Goal: Obtain resource: Obtain resource

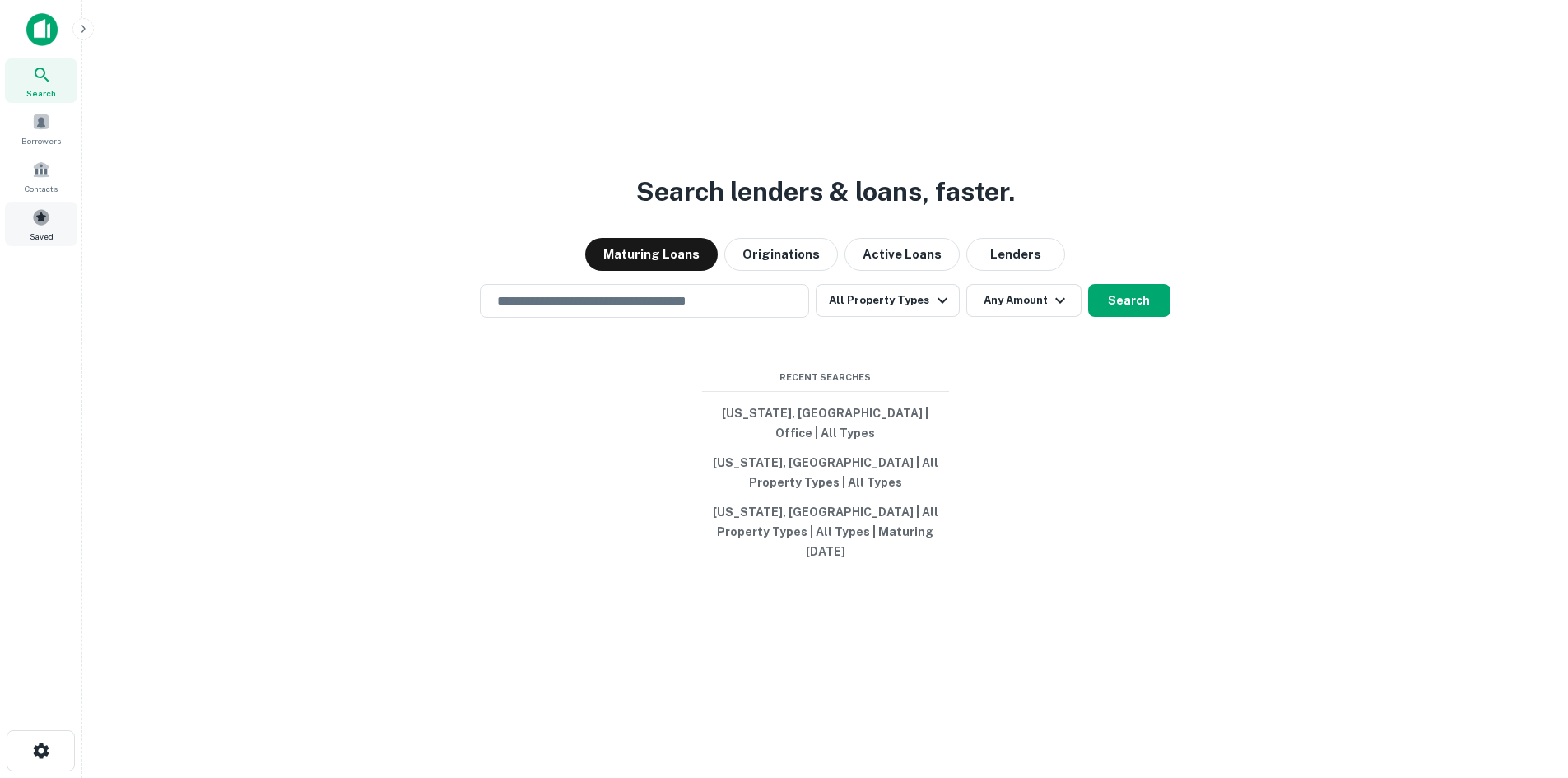
click at [52, 233] on span "Saved" at bounding box center [42, 236] width 24 height 13
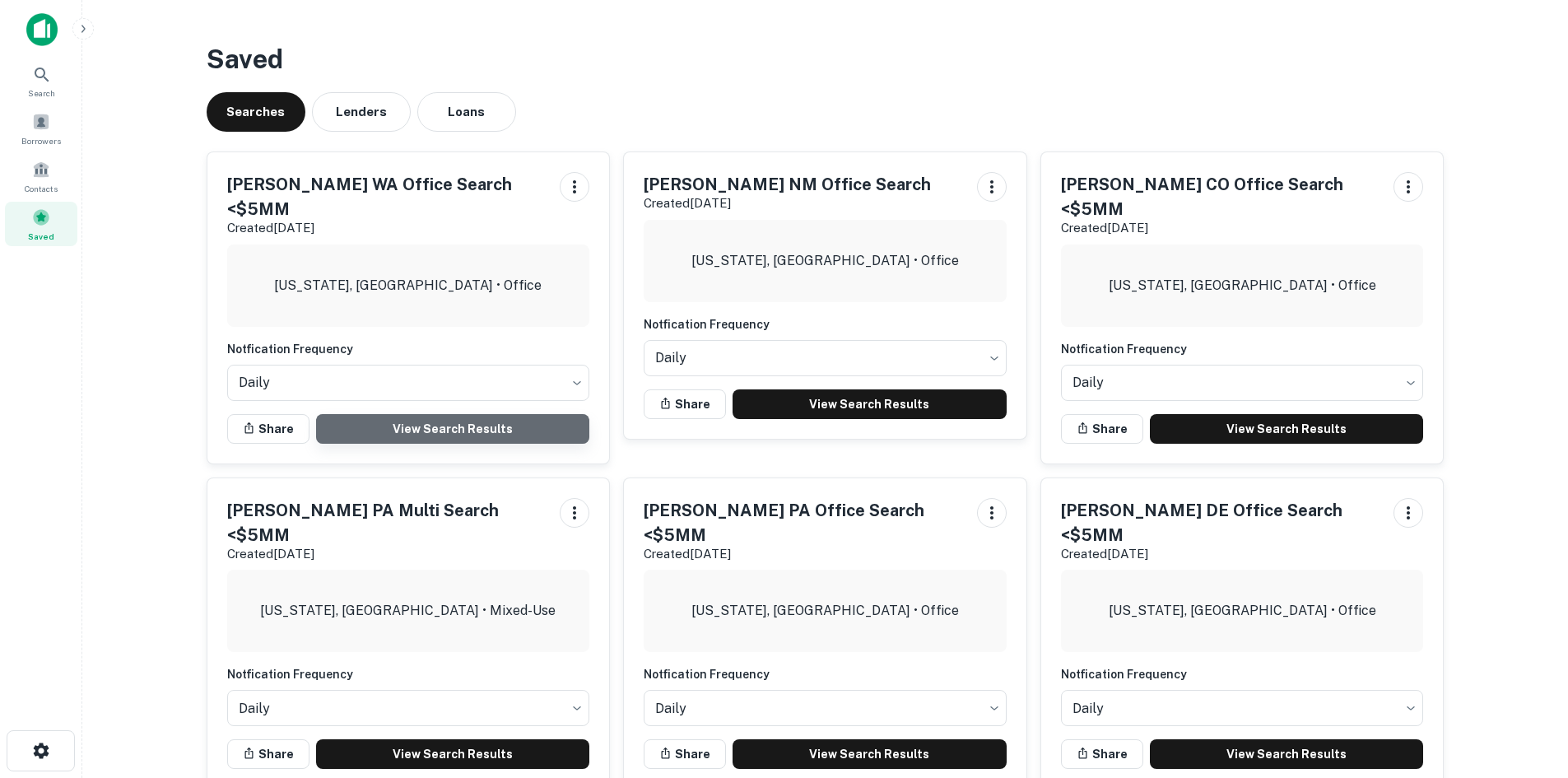
click at [514, 414] on link "View Search Results" at bounding box center [453, 429] width 274 height 30
click at [48, 135] on span "Borrowers" at bounding box center [41, 141] width 40 height 13
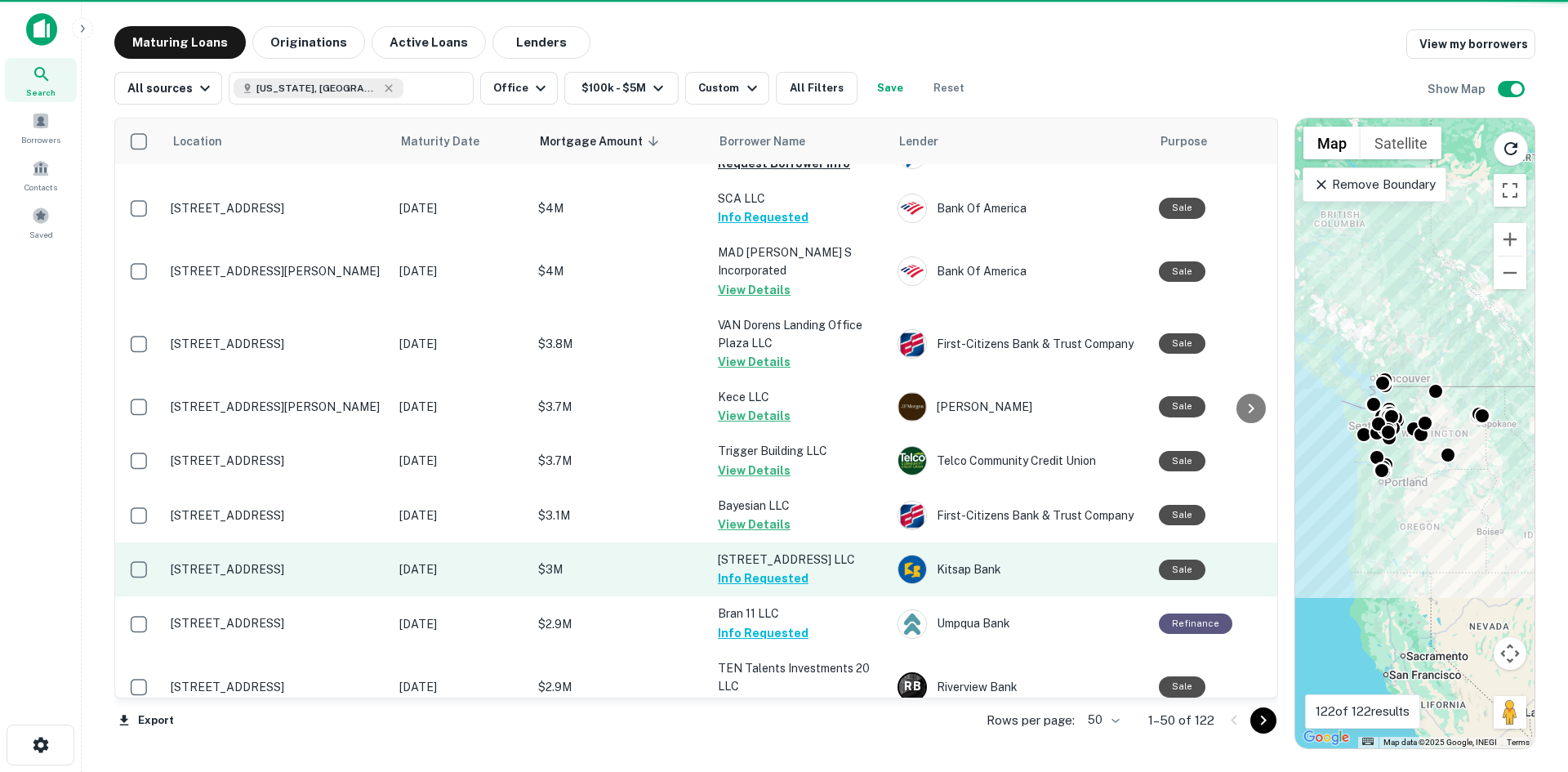
scroll to position [163, 0]
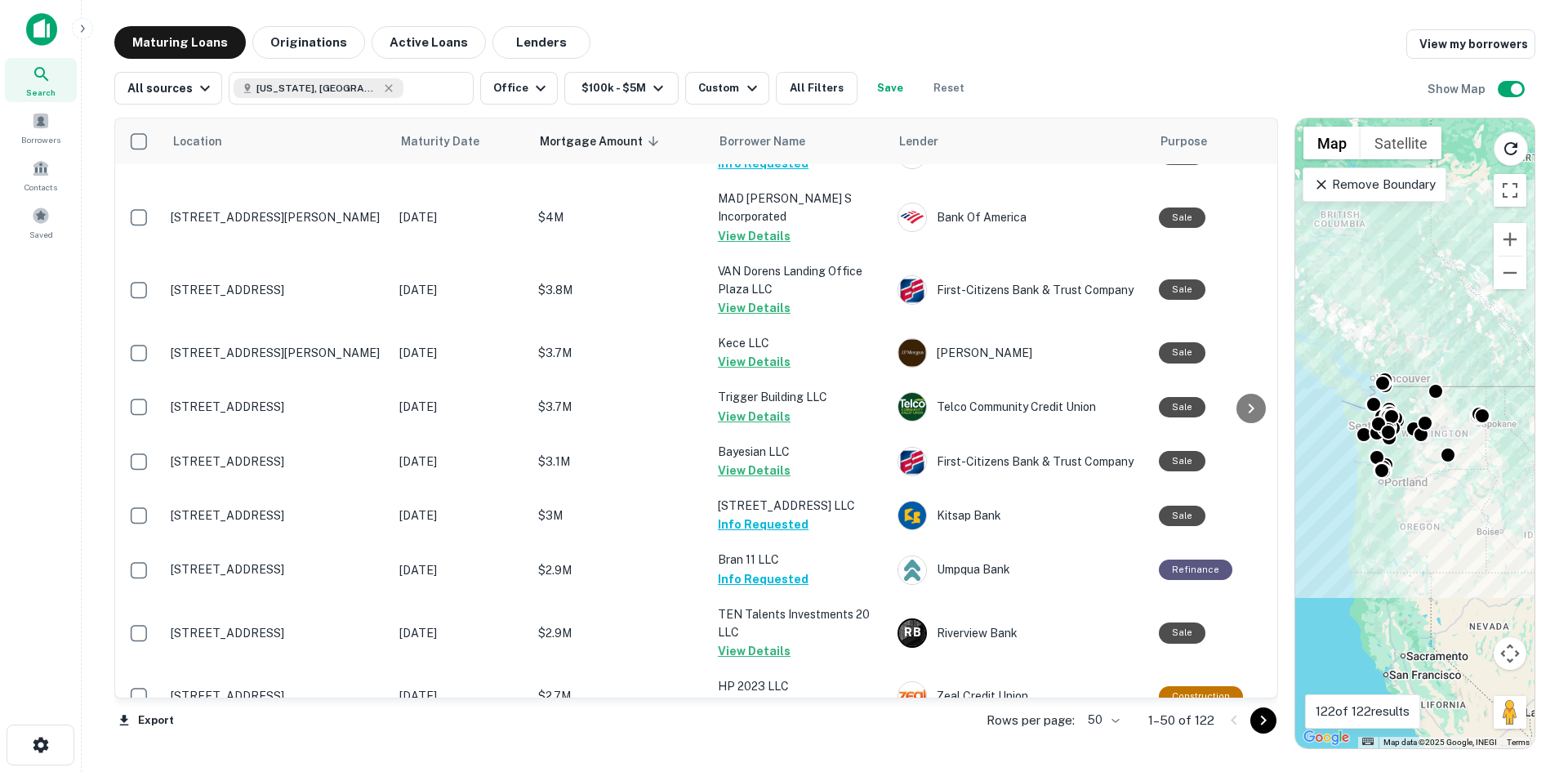
click at [1251, 718] on button "Go to next page" at bounding box center [1263, 720] width 26 height 26
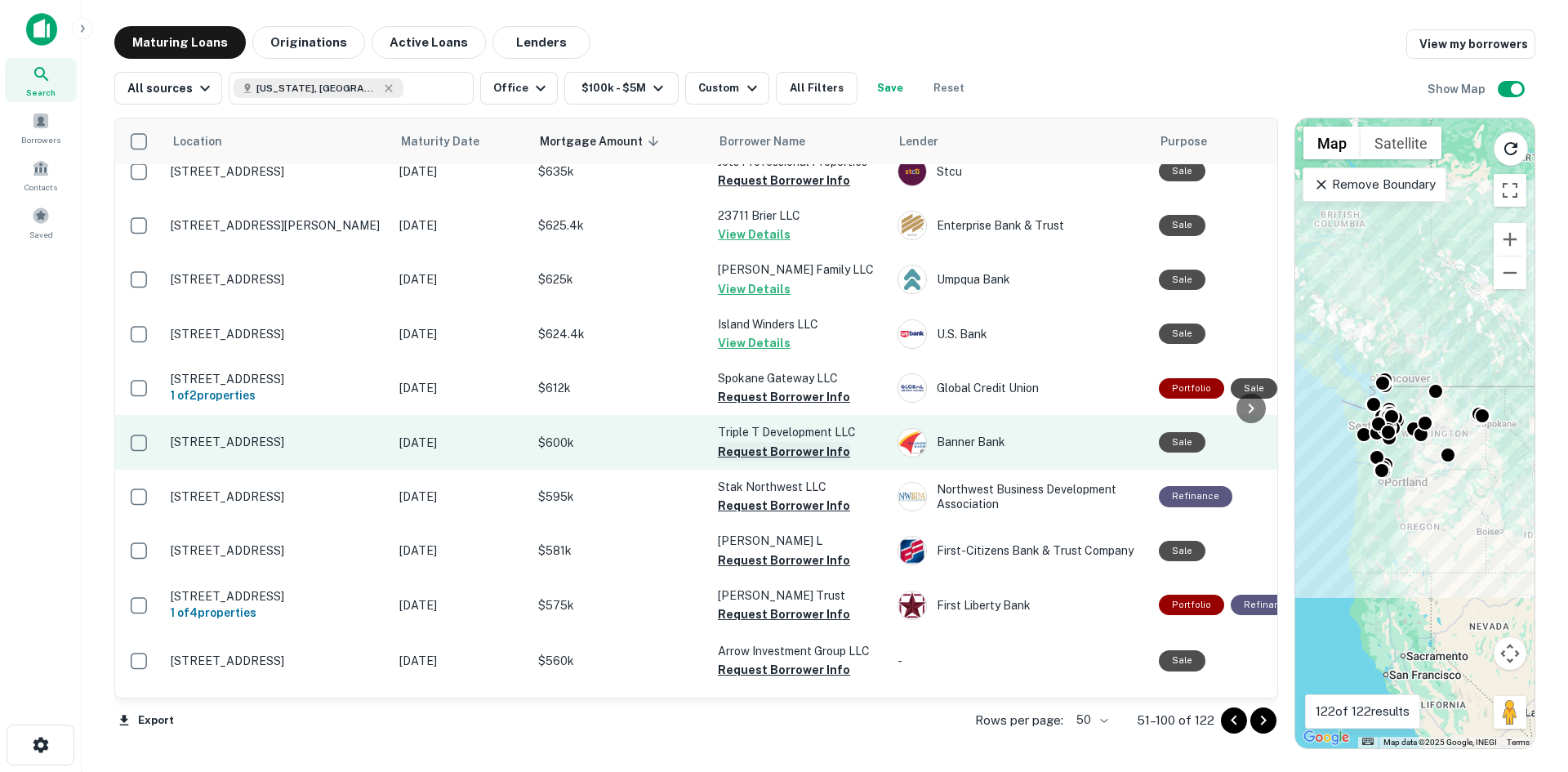
scroll to position [735, 0]
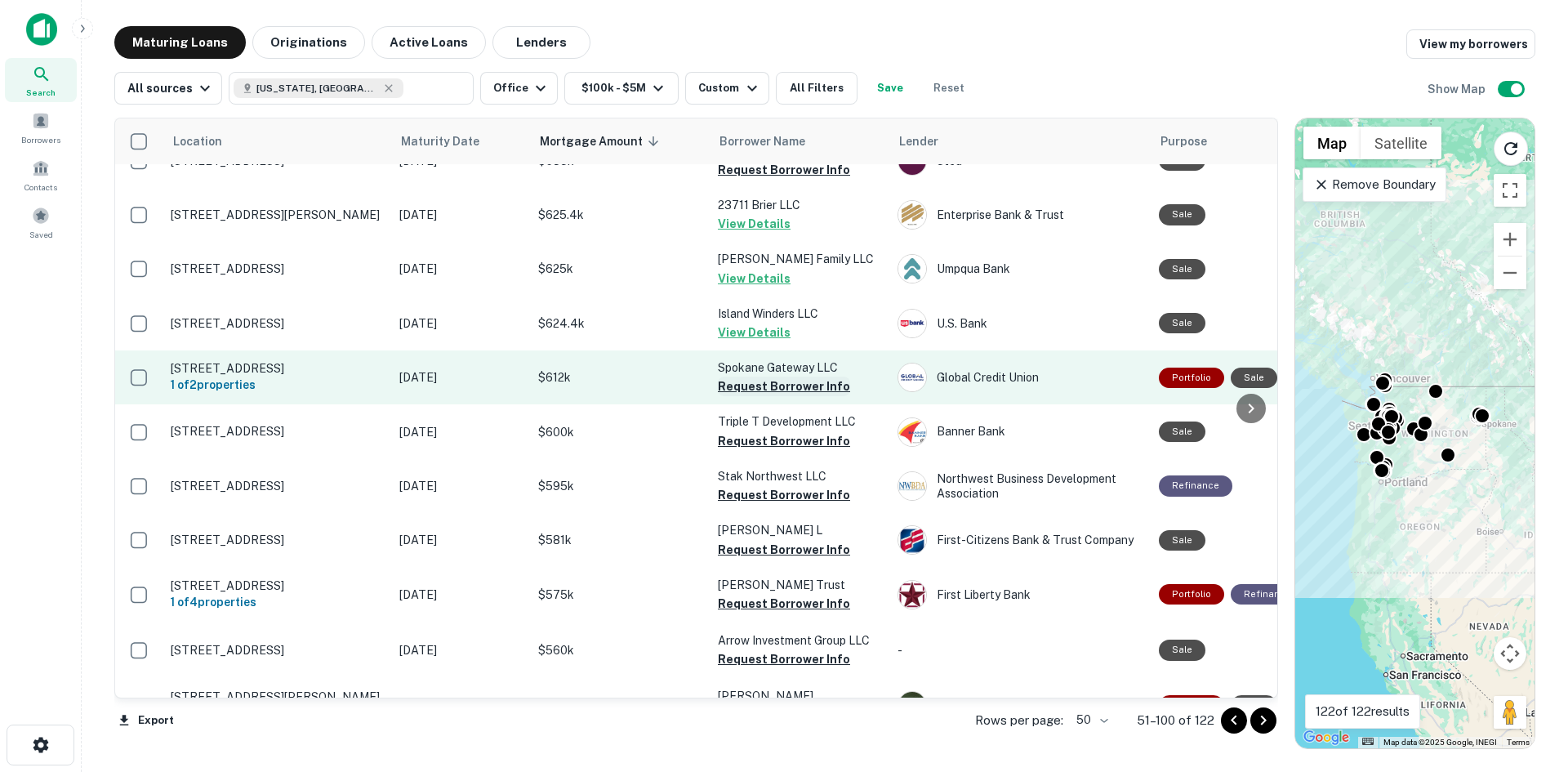
click at [783, 380] on button "Request Borrower Info" at bounding box center [784, 386] width 133 height 19
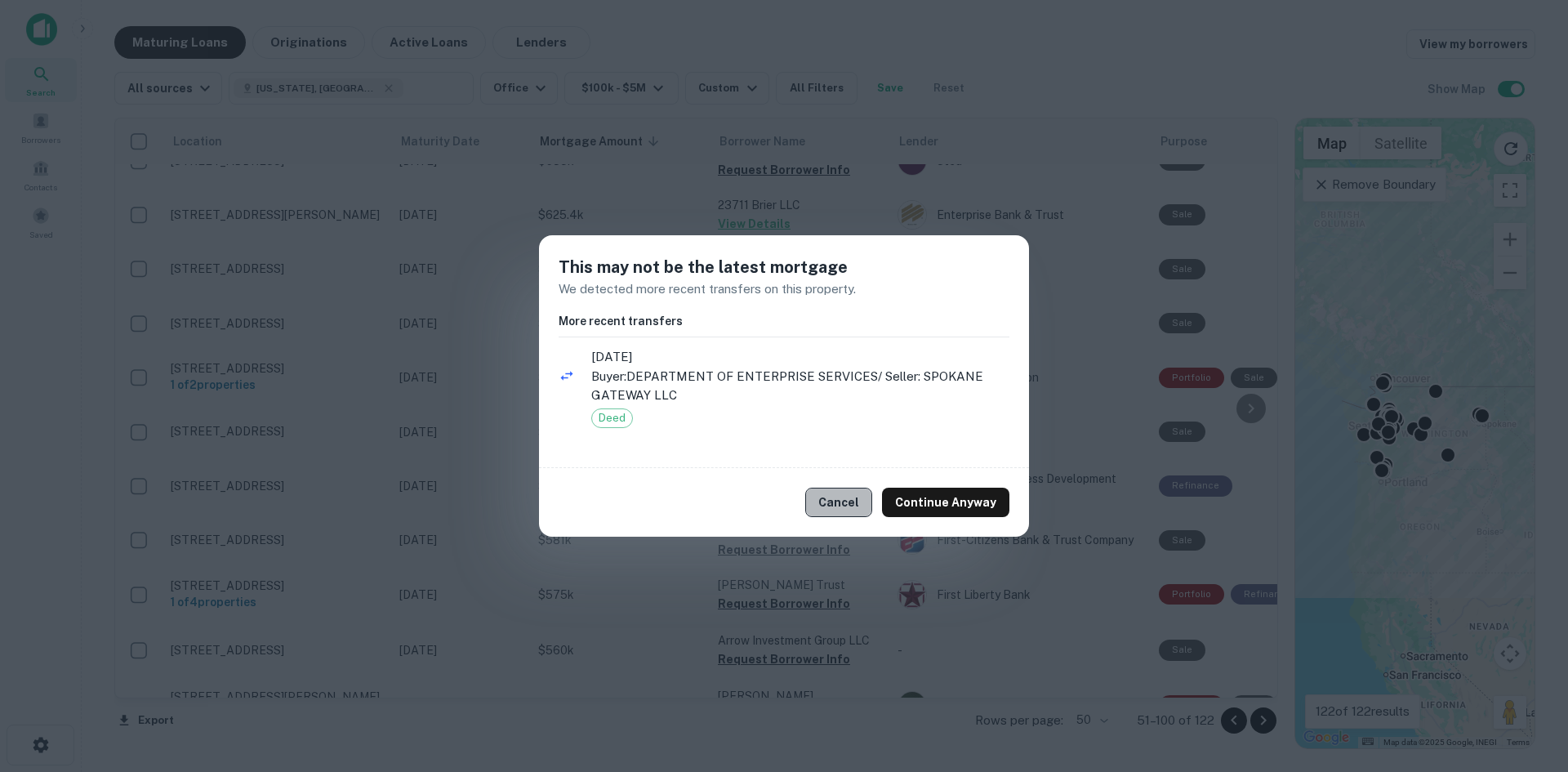
click at [841, 487] on button "Cancel" at bounding box center [838, 502] width 67 height 29
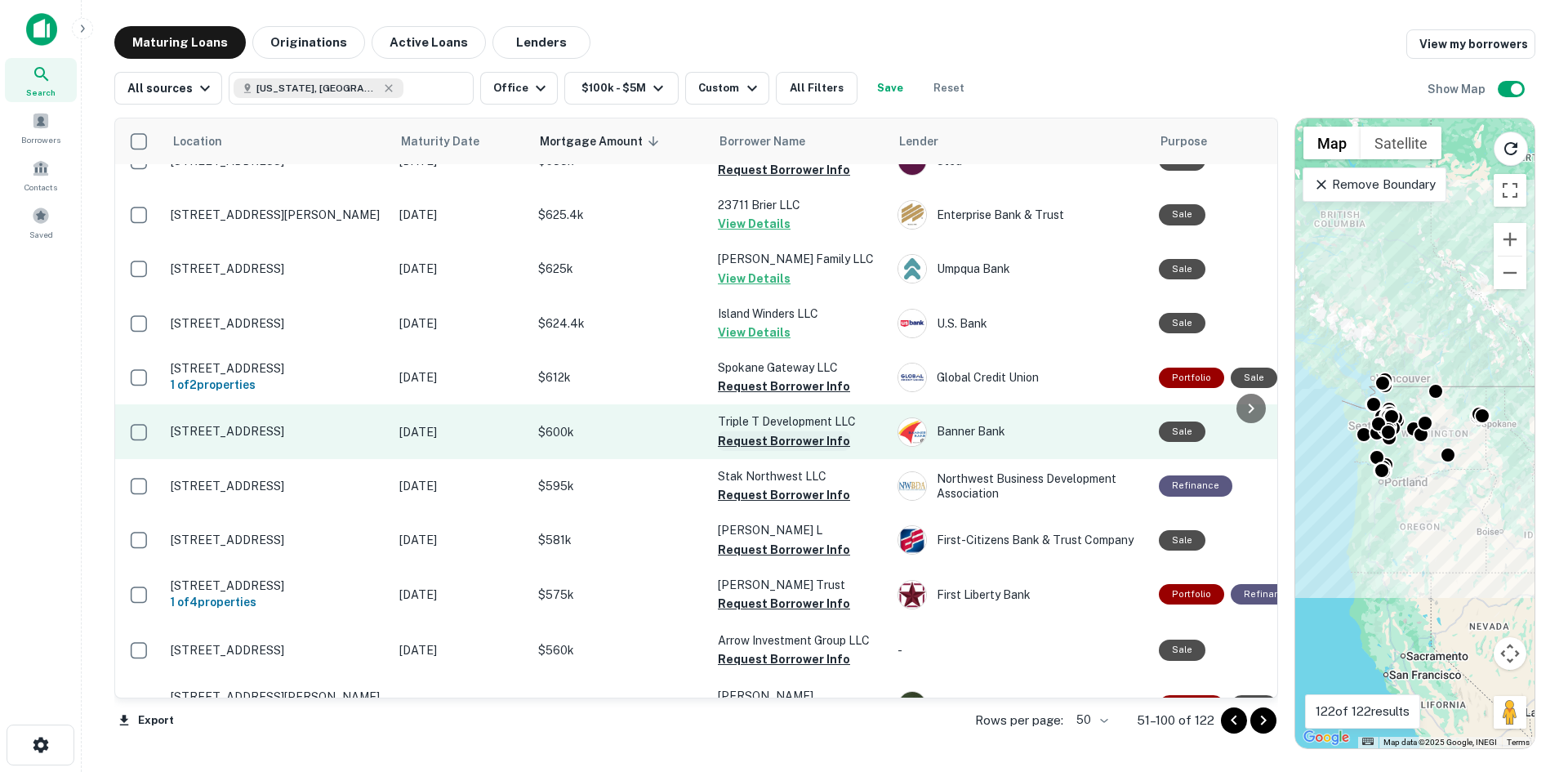
click at [775, 431] on button "Request Borrower Info" at bounding box center [784, 440] width 133 height 19
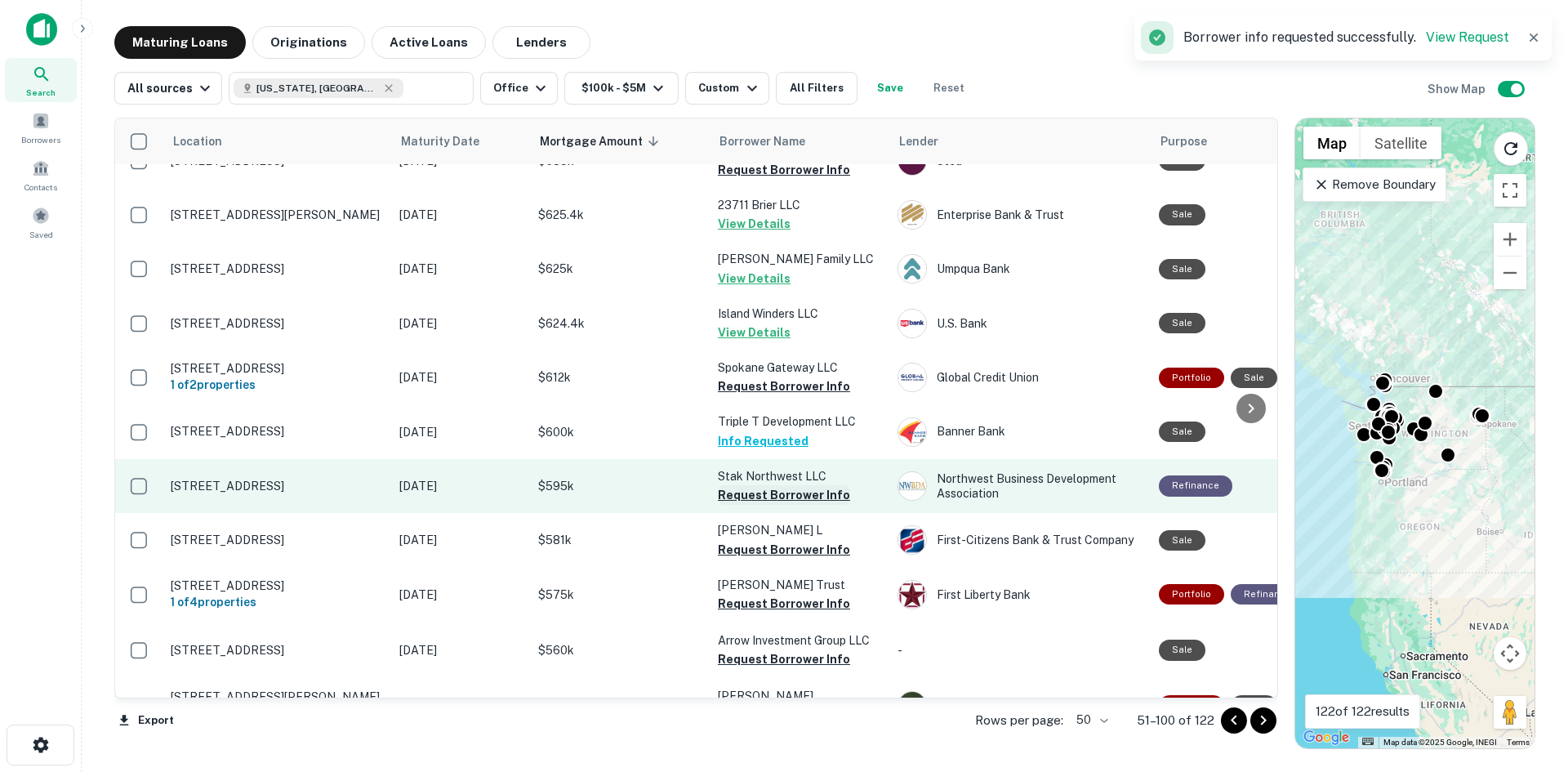
click at [782, 485] on button "Request Borrower Info" at bounding box center [784, 495] width 133 height 19
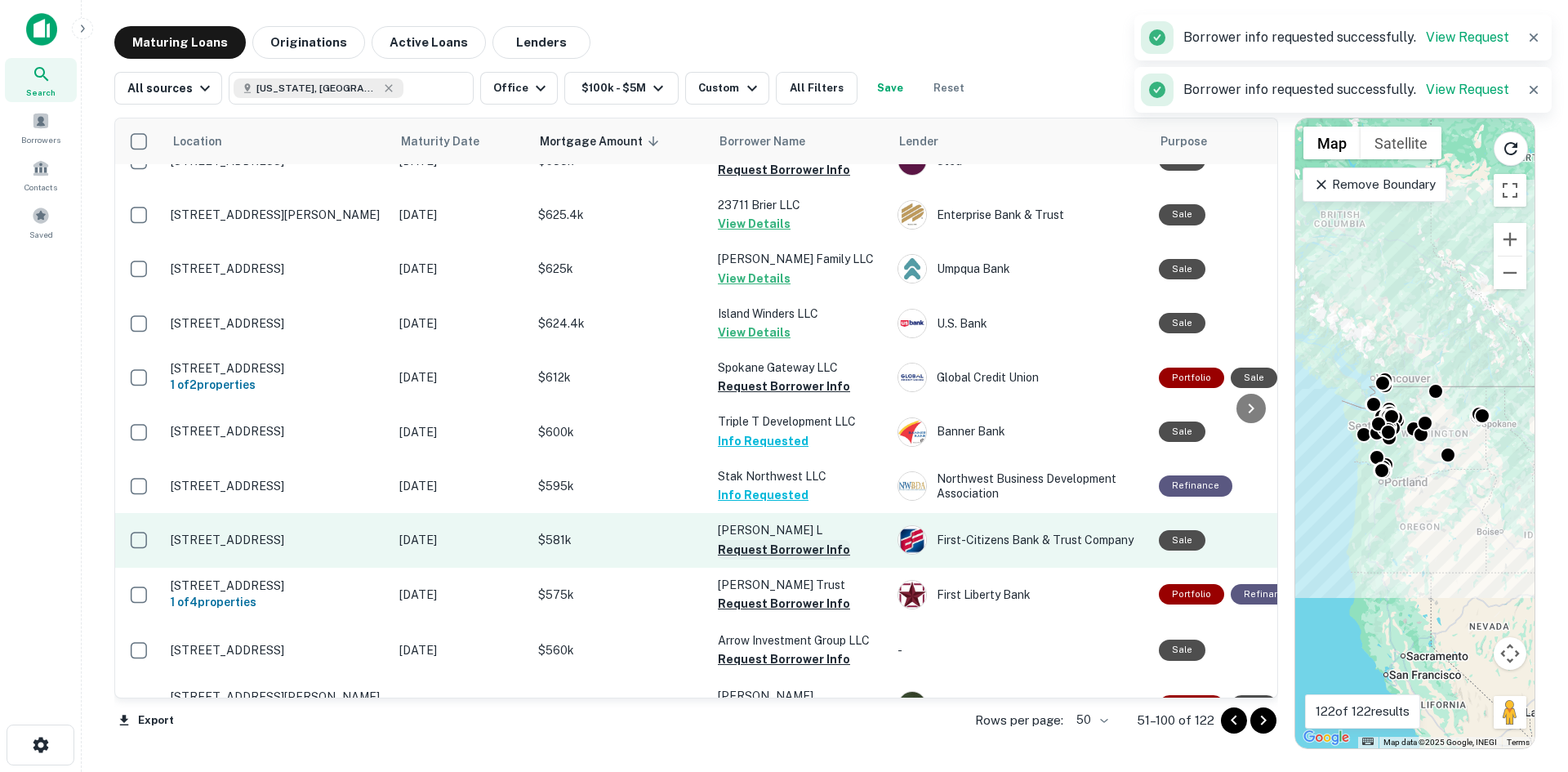
click at [772, 544] on button "Request Borrower Info" at bounding box center [784, 549] width 133 height 19
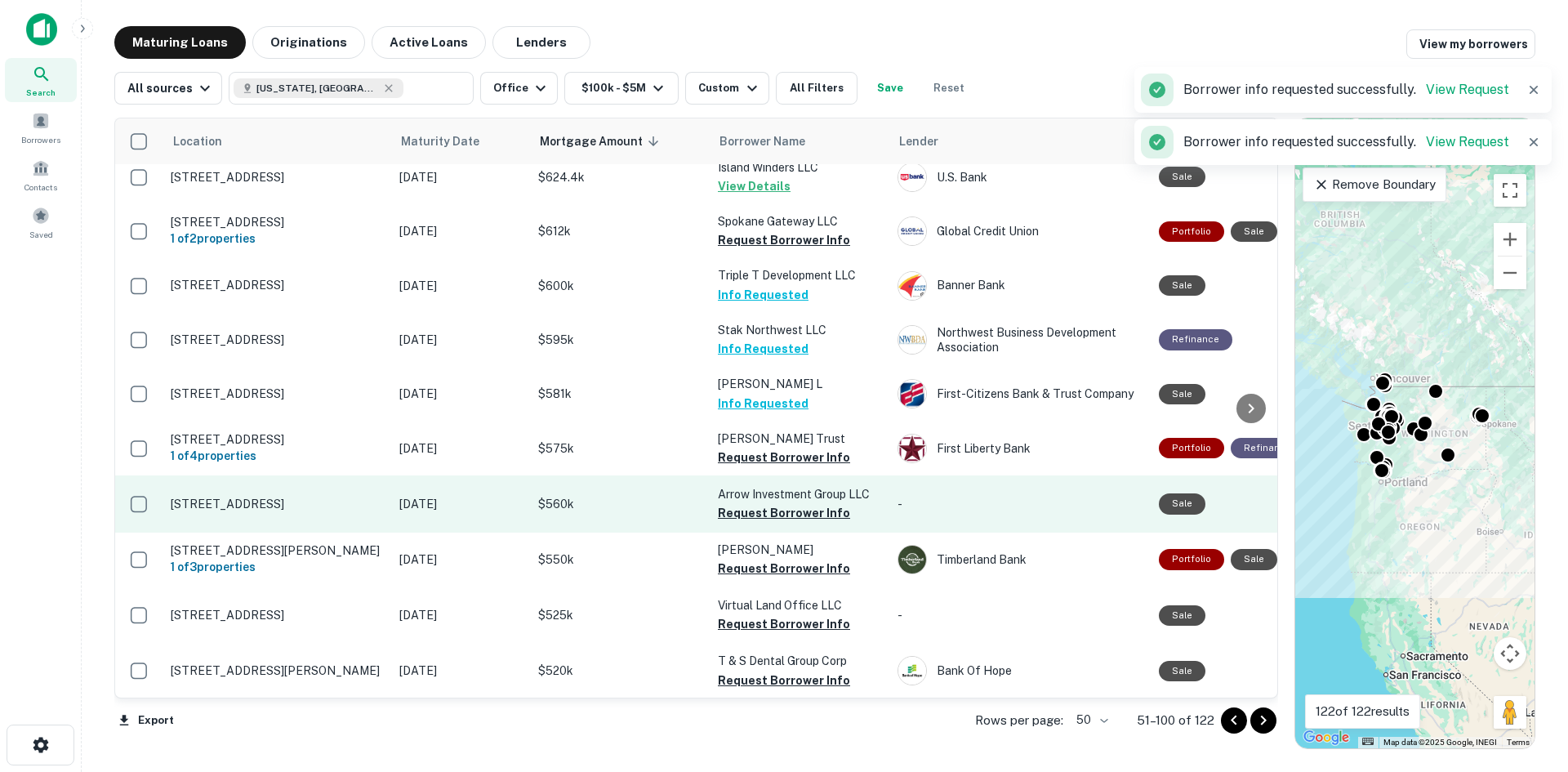
scroll to position [898, 0]
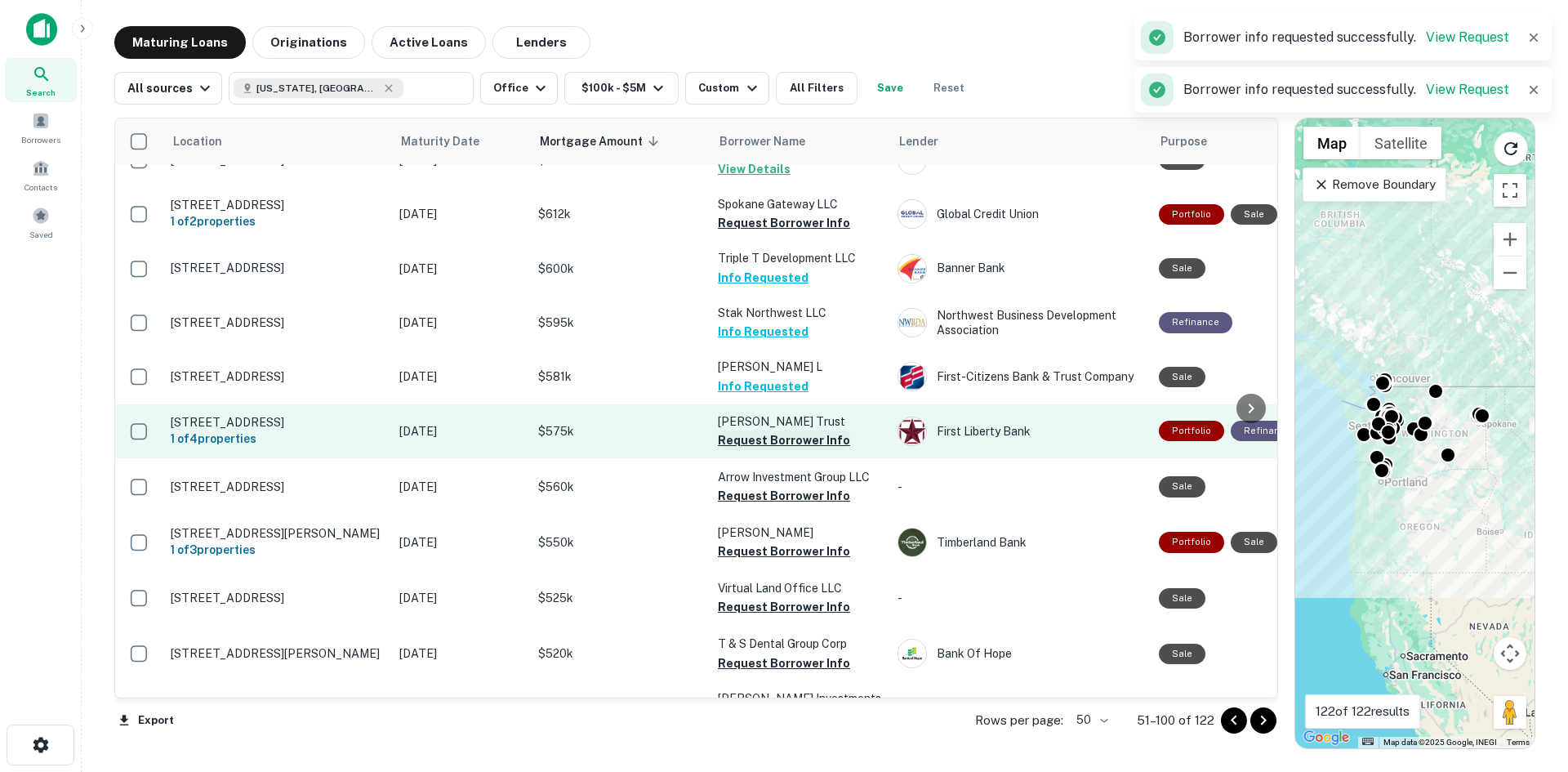
click at [760, 437] on button "Request Borrower Info" at bounding box center [784, 439] width 133 height 19
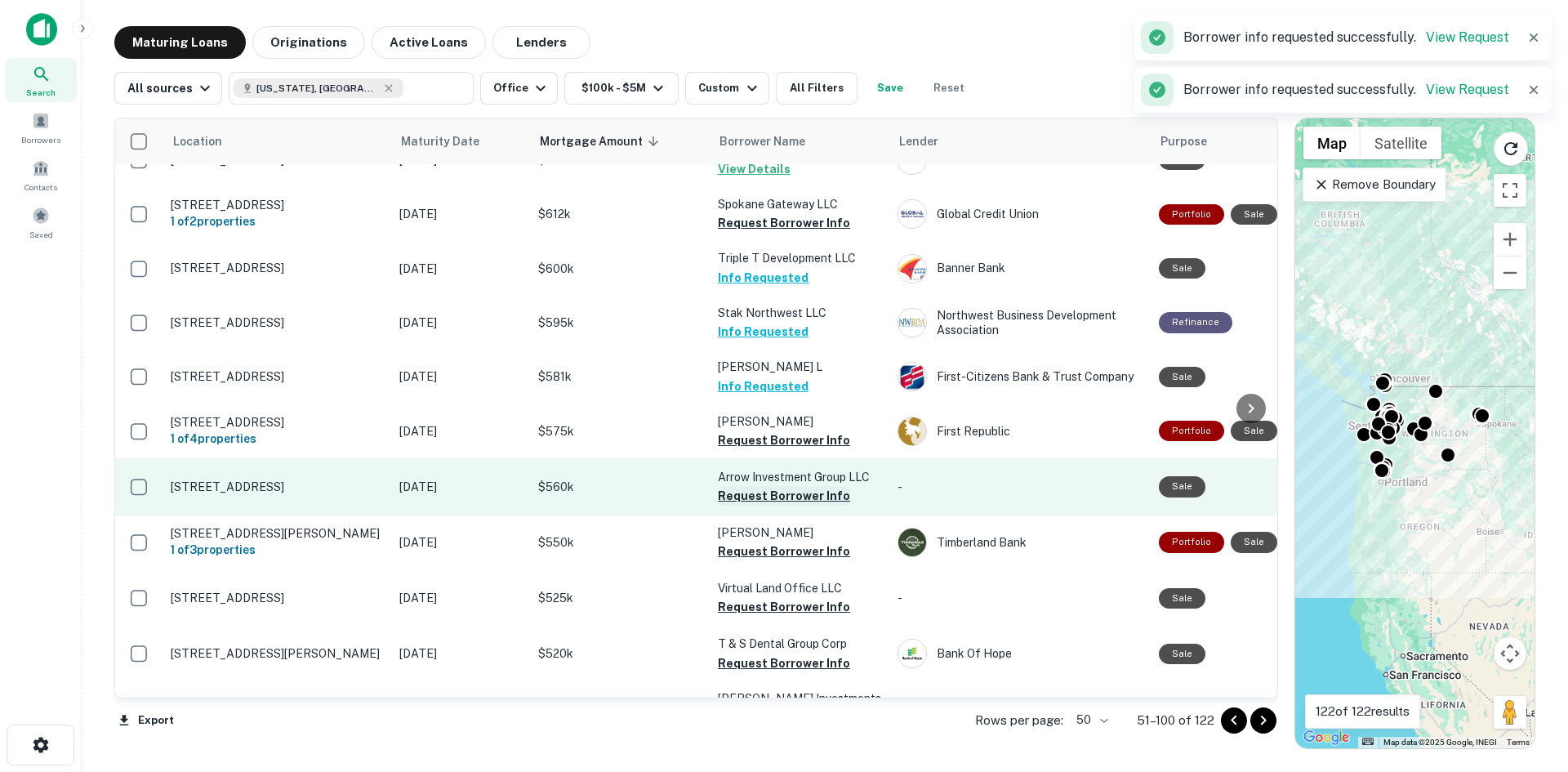
click at [755, 495] on button "Request Borrower Info" at bounding box center [784, 496] width 133 height 19
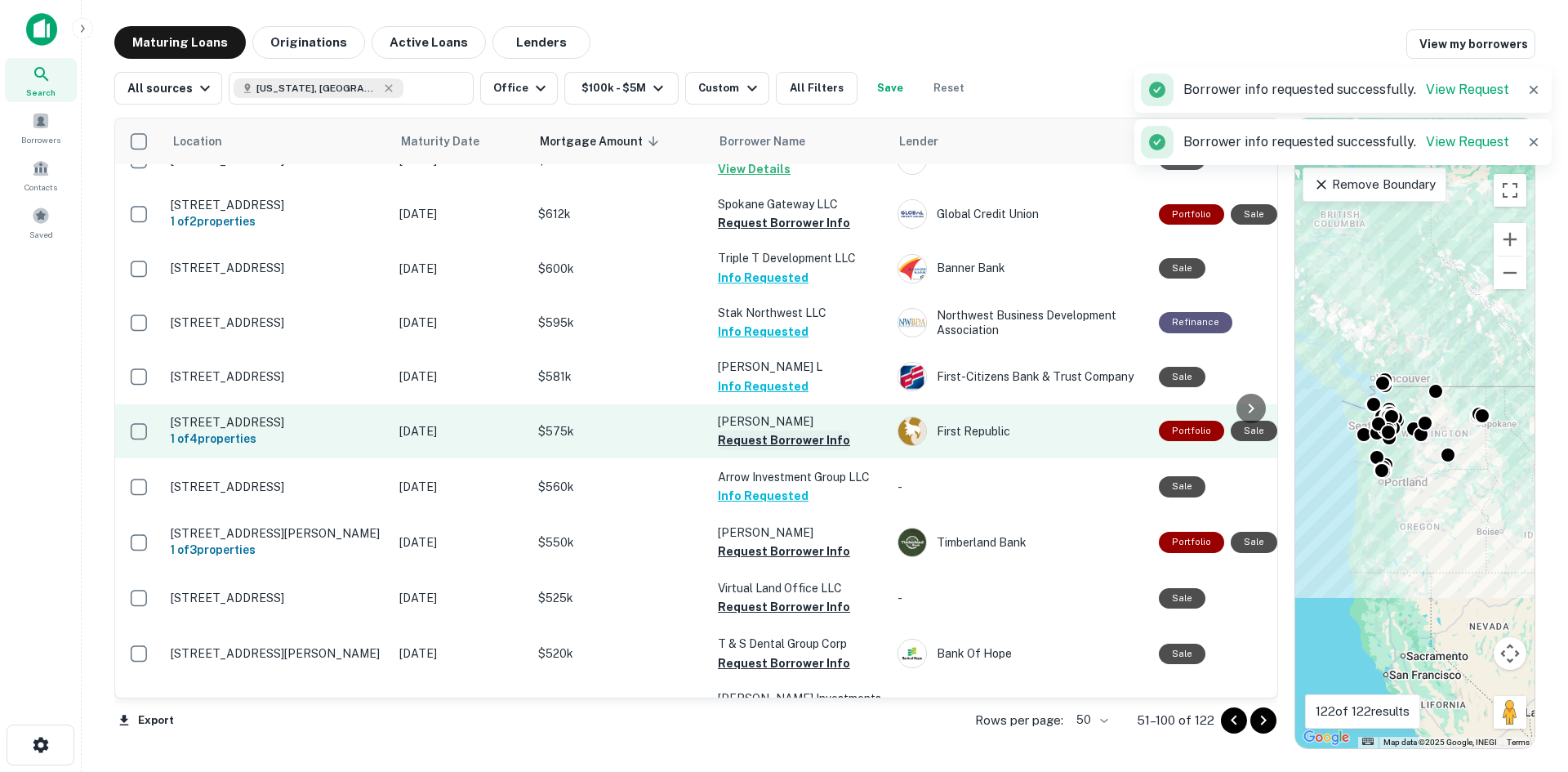
click at [770, 433] on button "Request Borrower Info" at bounding box center [784, 439] width 133 height 19
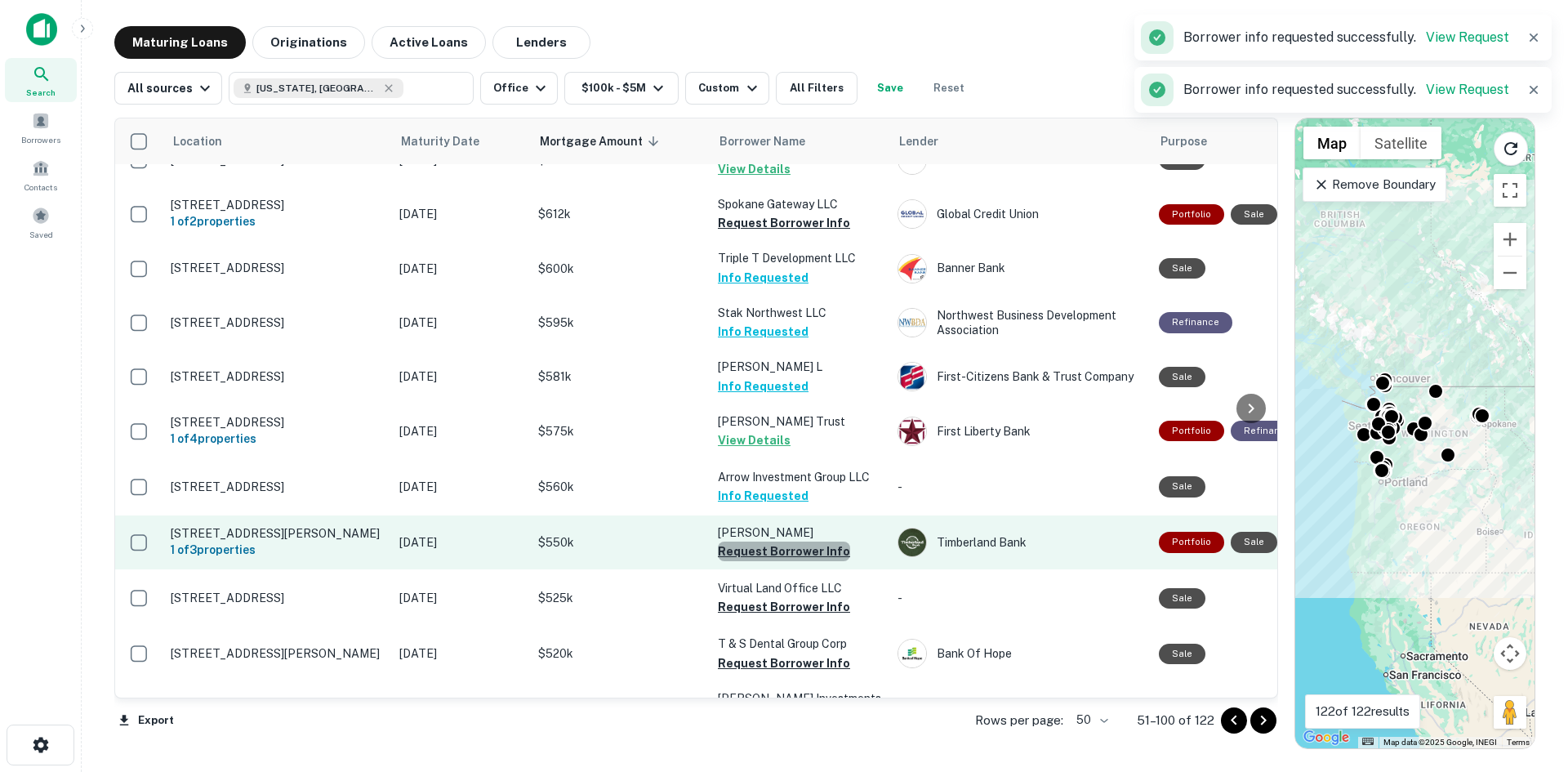
click at [786, 556] on button "Request Borrower Info" at bounding box center [784, 551] width 133 height 19
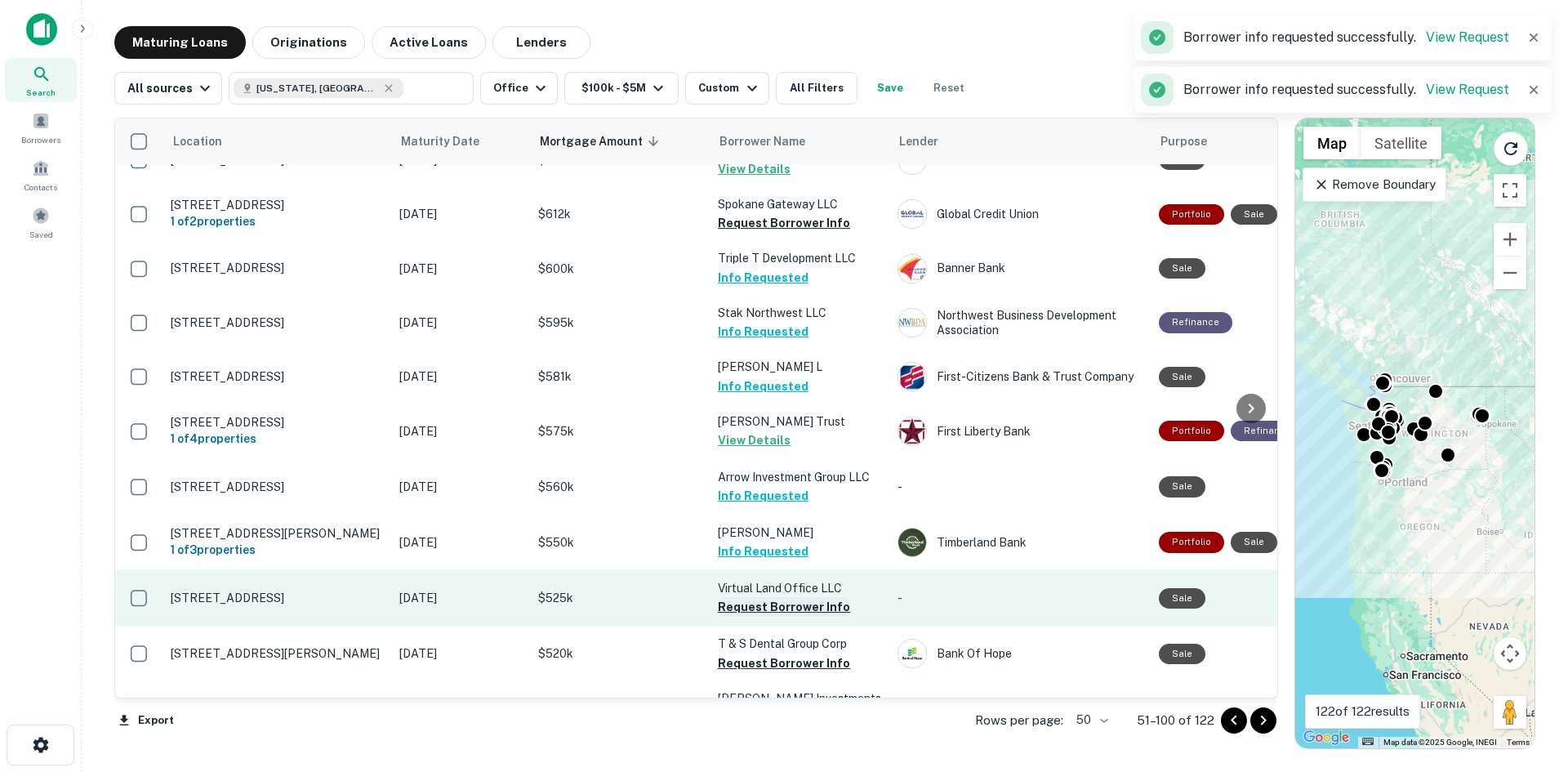
click at [770, 610] on button "Request Borrower Info" at bounding box center [784, 606] width 133 height 19
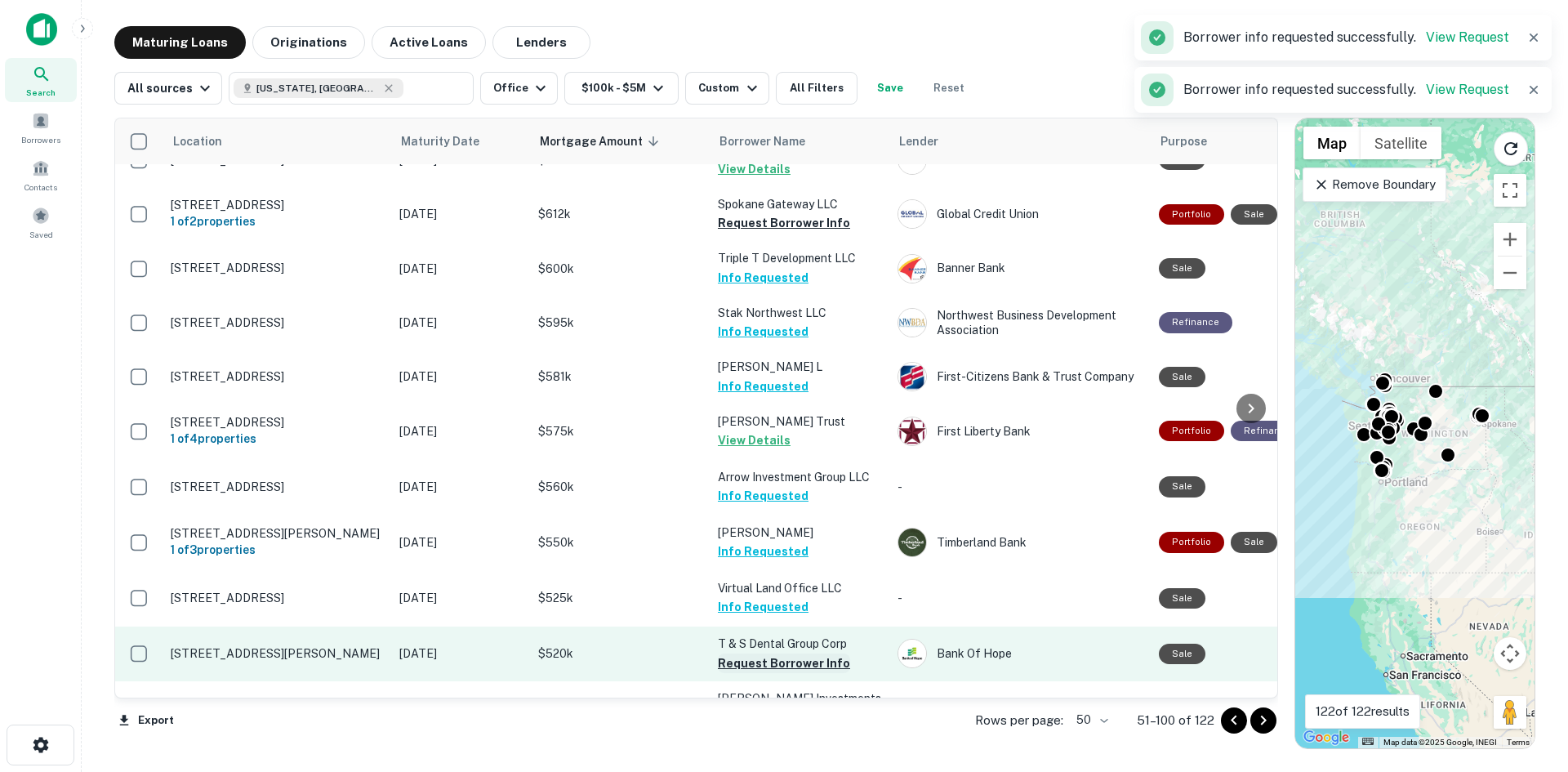
click at [761, 668] on button "Request Borrower Info" at bounding box center [784, 662] width 133 height 19
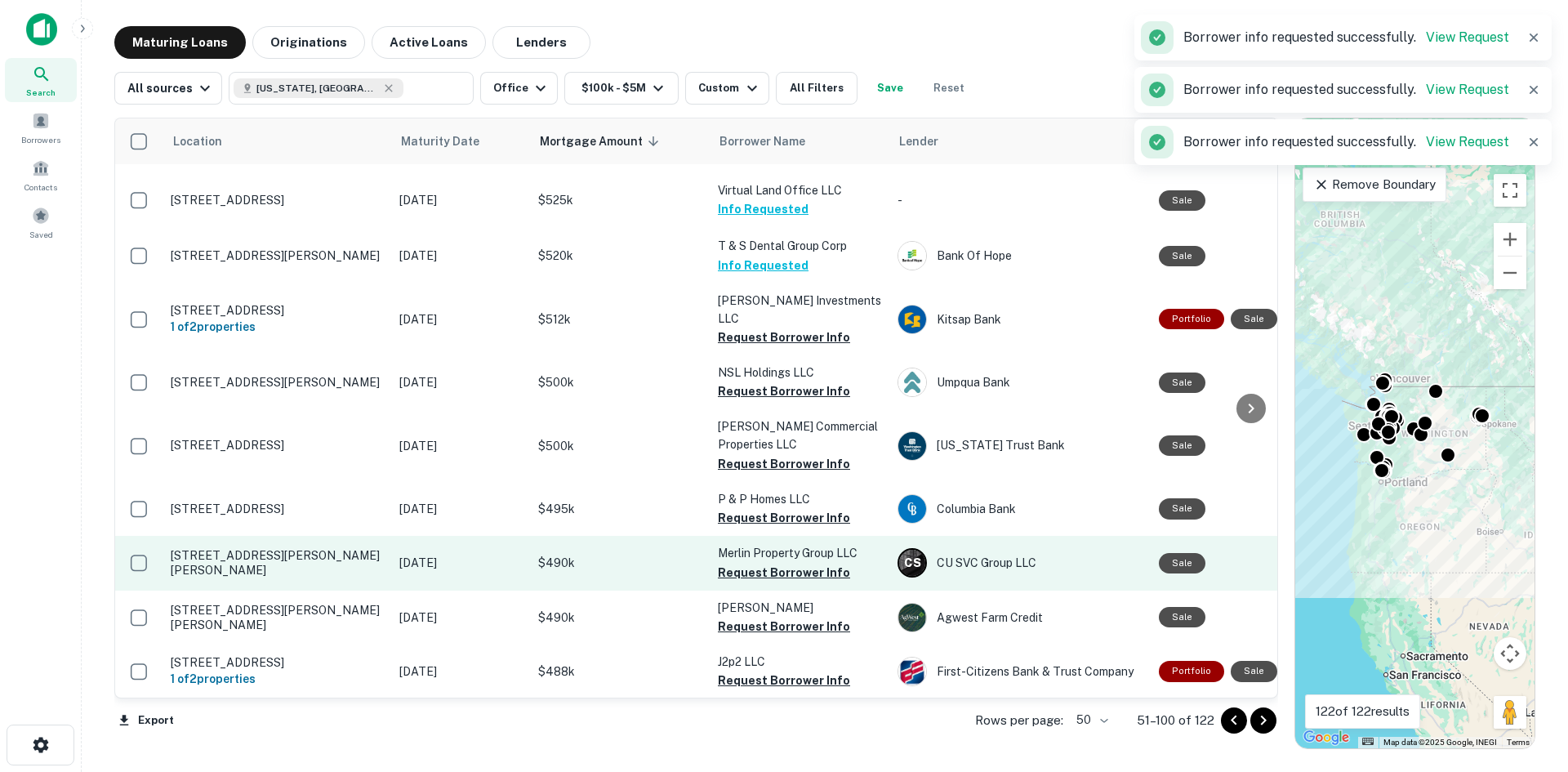
scroll to position [1307, 0]
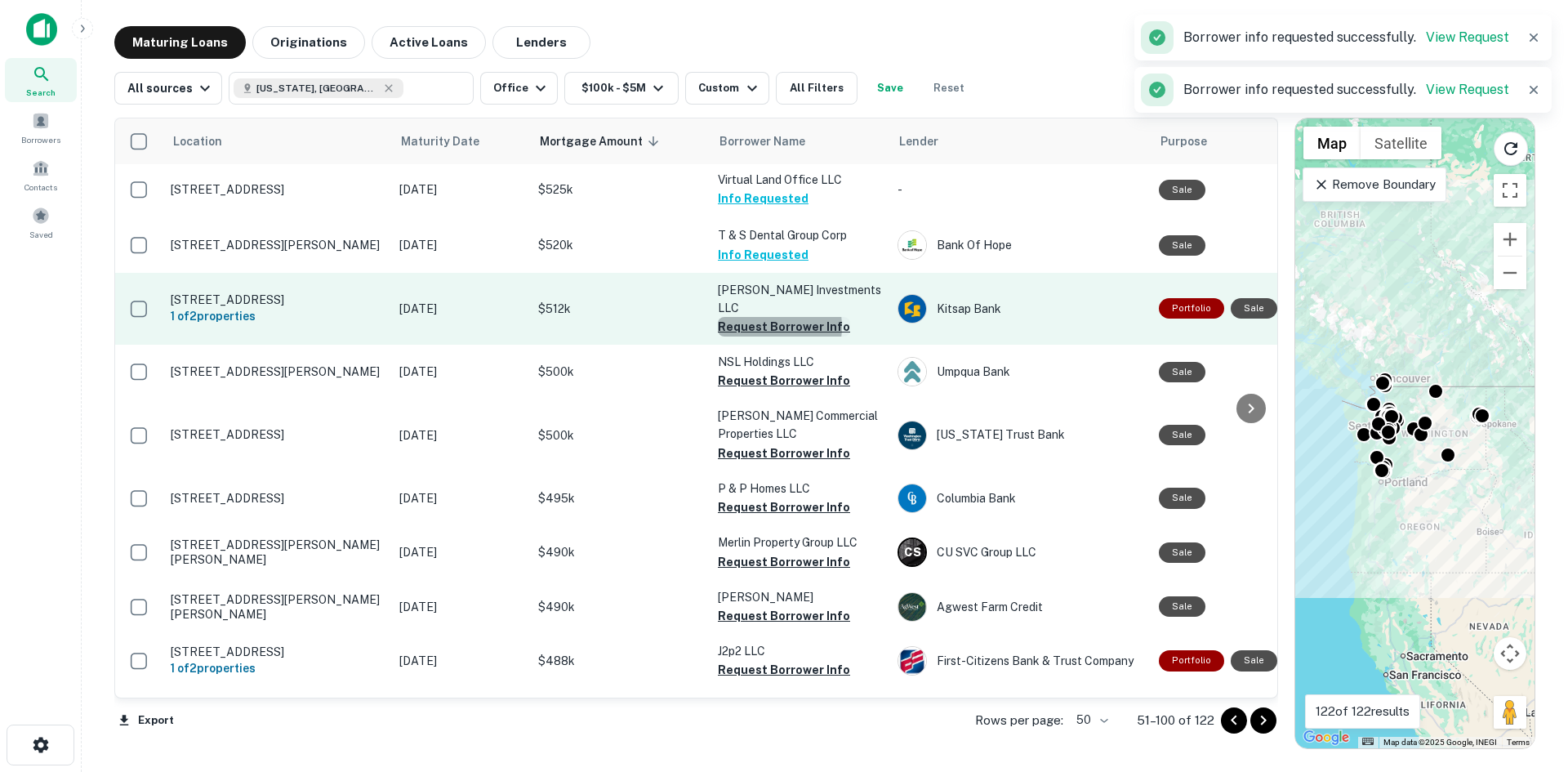
click at [761, 321] on button "Request Borrower Info" at bounding box center [784, 326] width 133 height 19
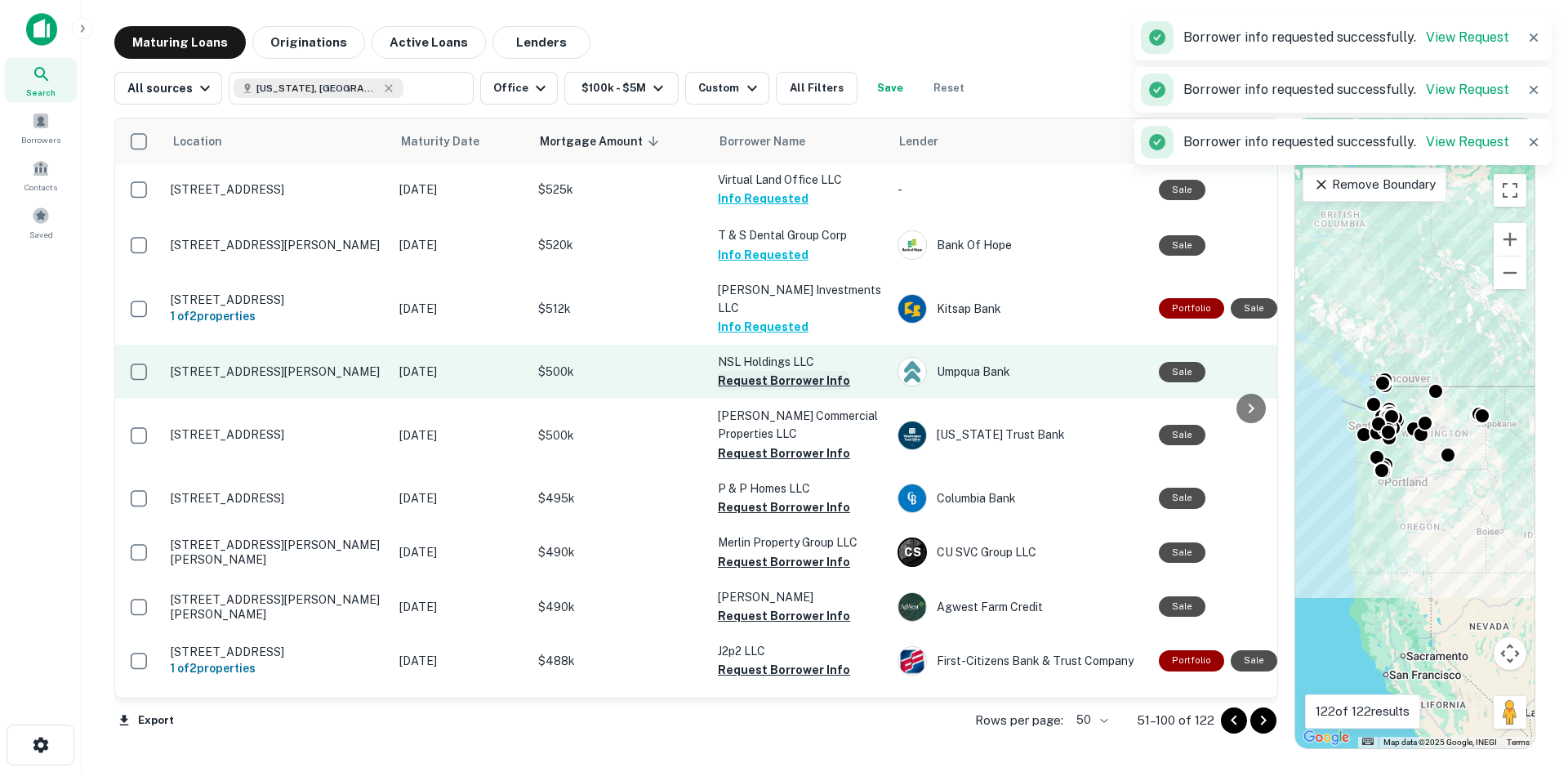
click at [769, 374] on button "Request Borrower Info" at bounding box center [784, 380] width 133 height 19
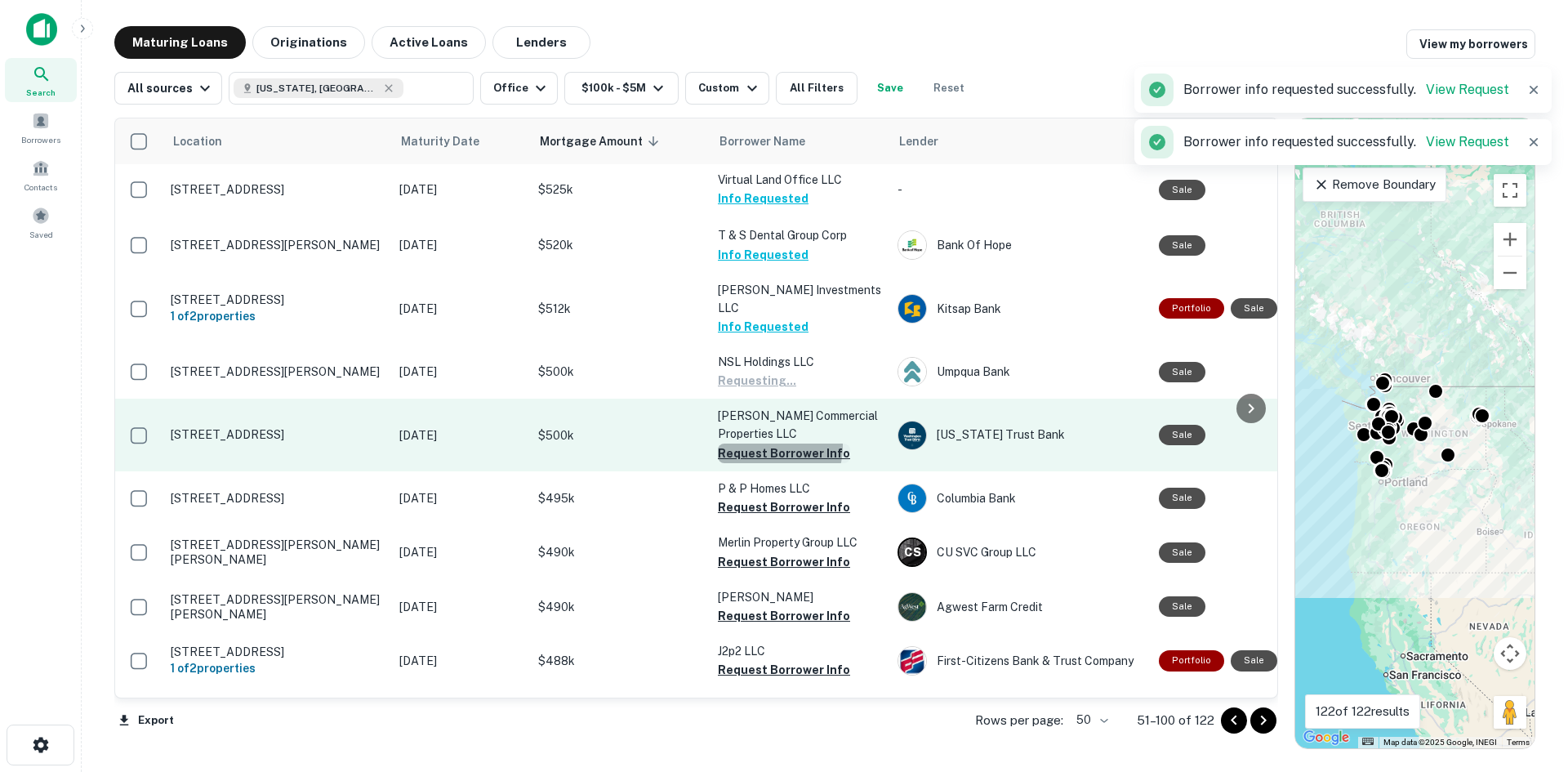
click at [769, 444] on button "Request Borrower Info" at bounding box center [784, 453] width 133 height 19
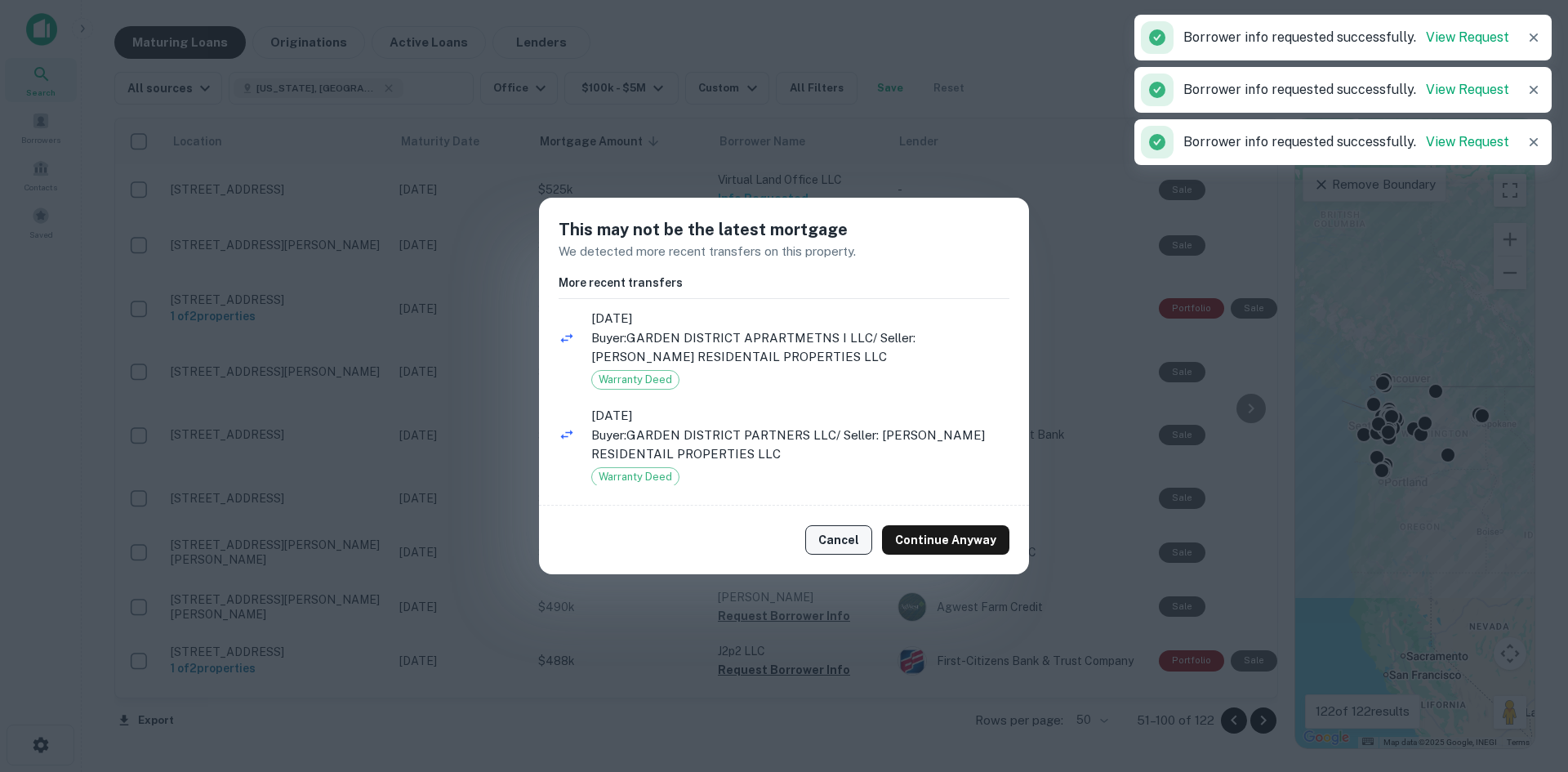
click at [857, 552] on button "Cancel" at bounding box center [838, 540] width 67 height 29
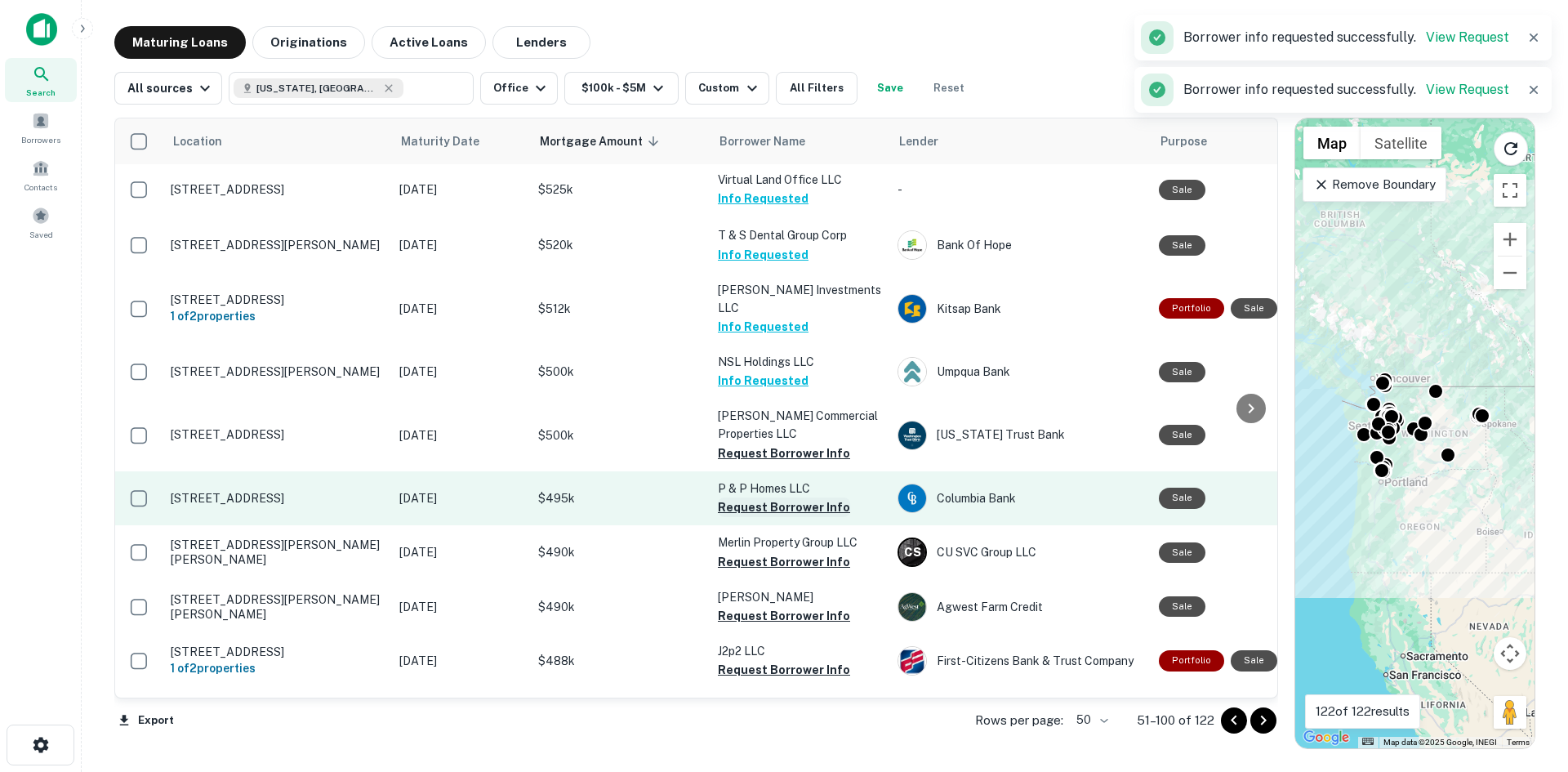
click at [785, 497] on button "Request Borrower Info" at bounding box center [784, 507] width 133 height 19
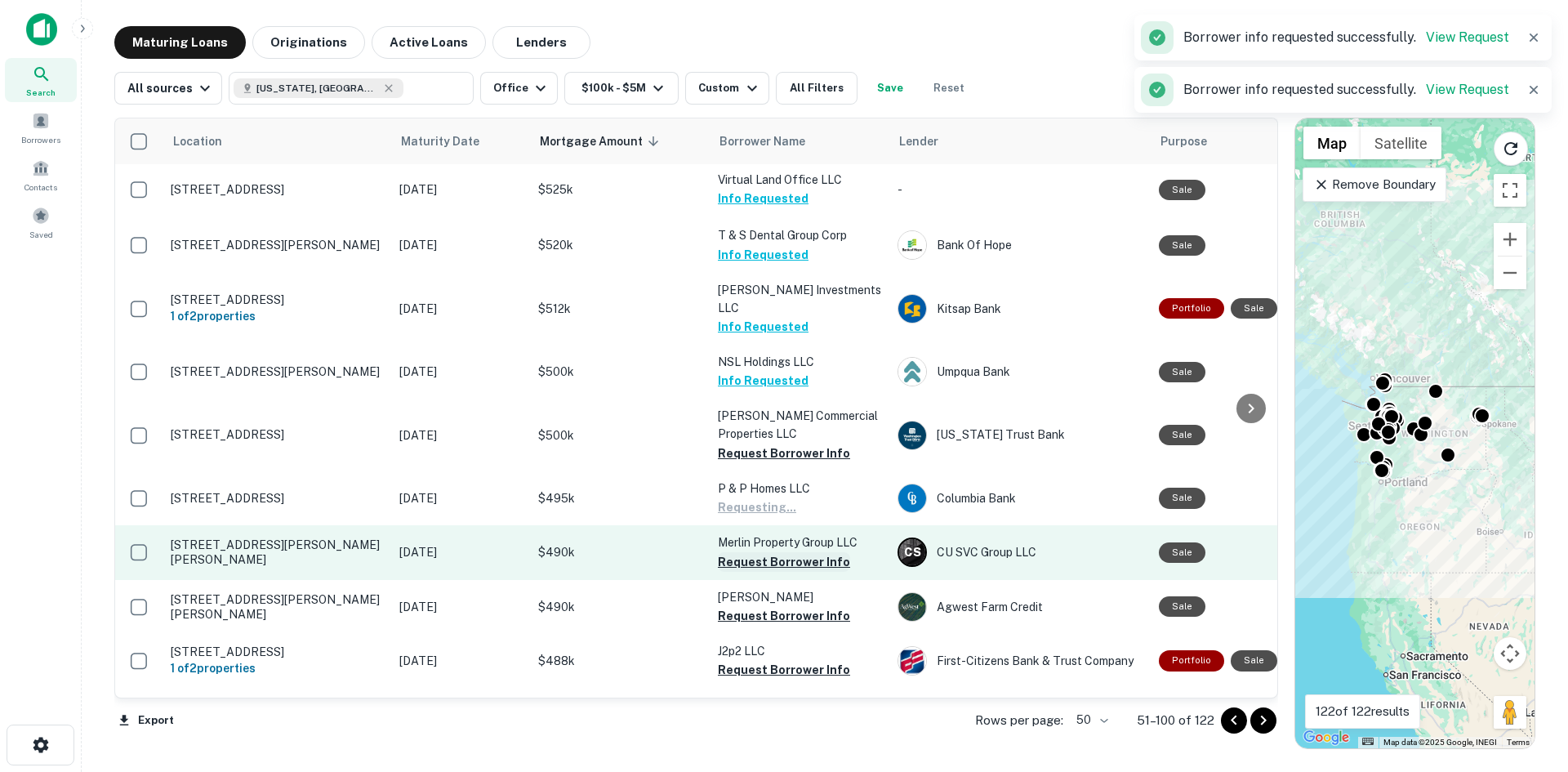
click at [787, 552] on button "Request Borrower Info" at bounding box center [784, 561] width 133 height 19
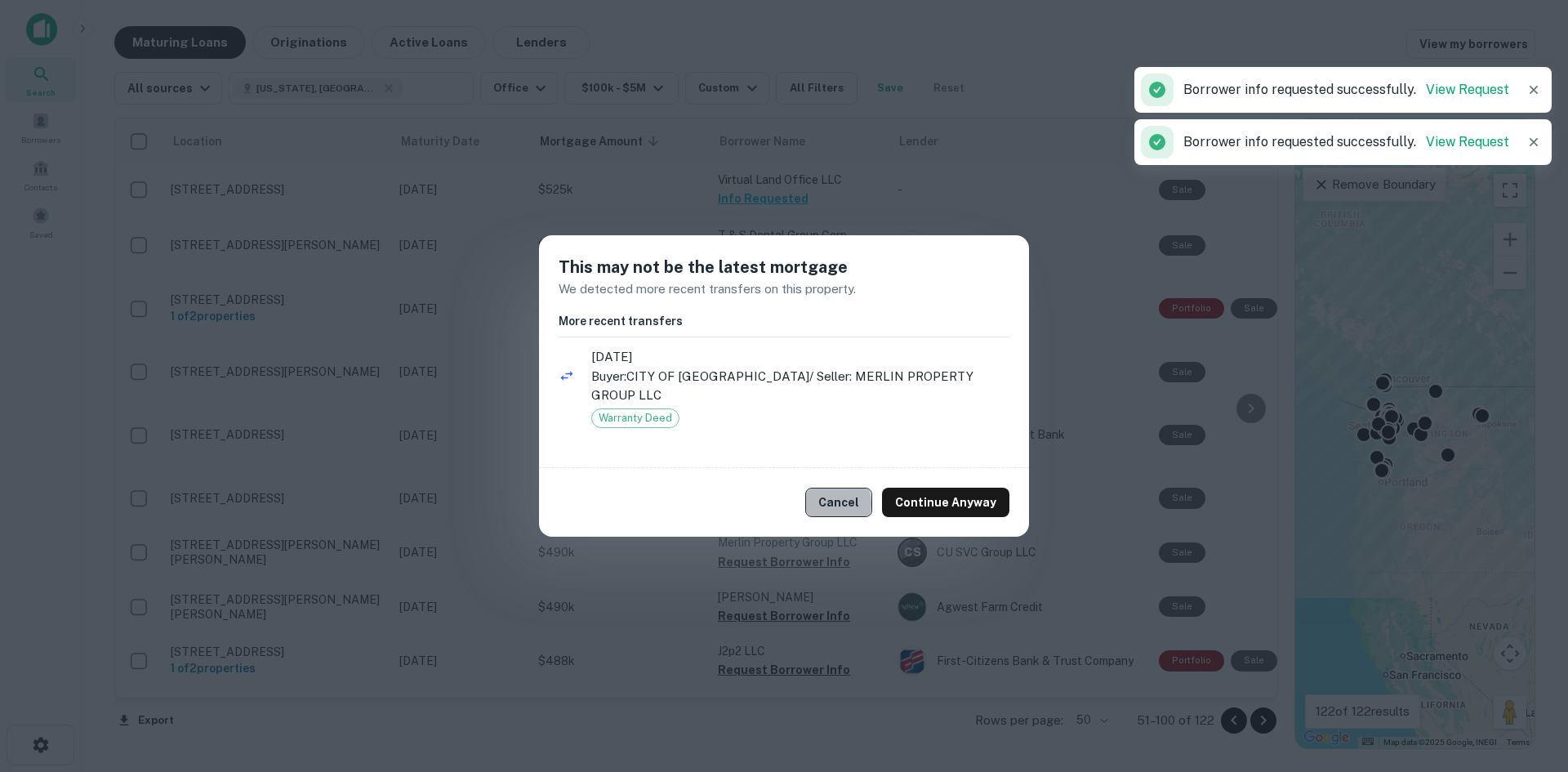
click at [832, 495] on button "Cancel" at bounding box center [838, 502] width 67 height 29
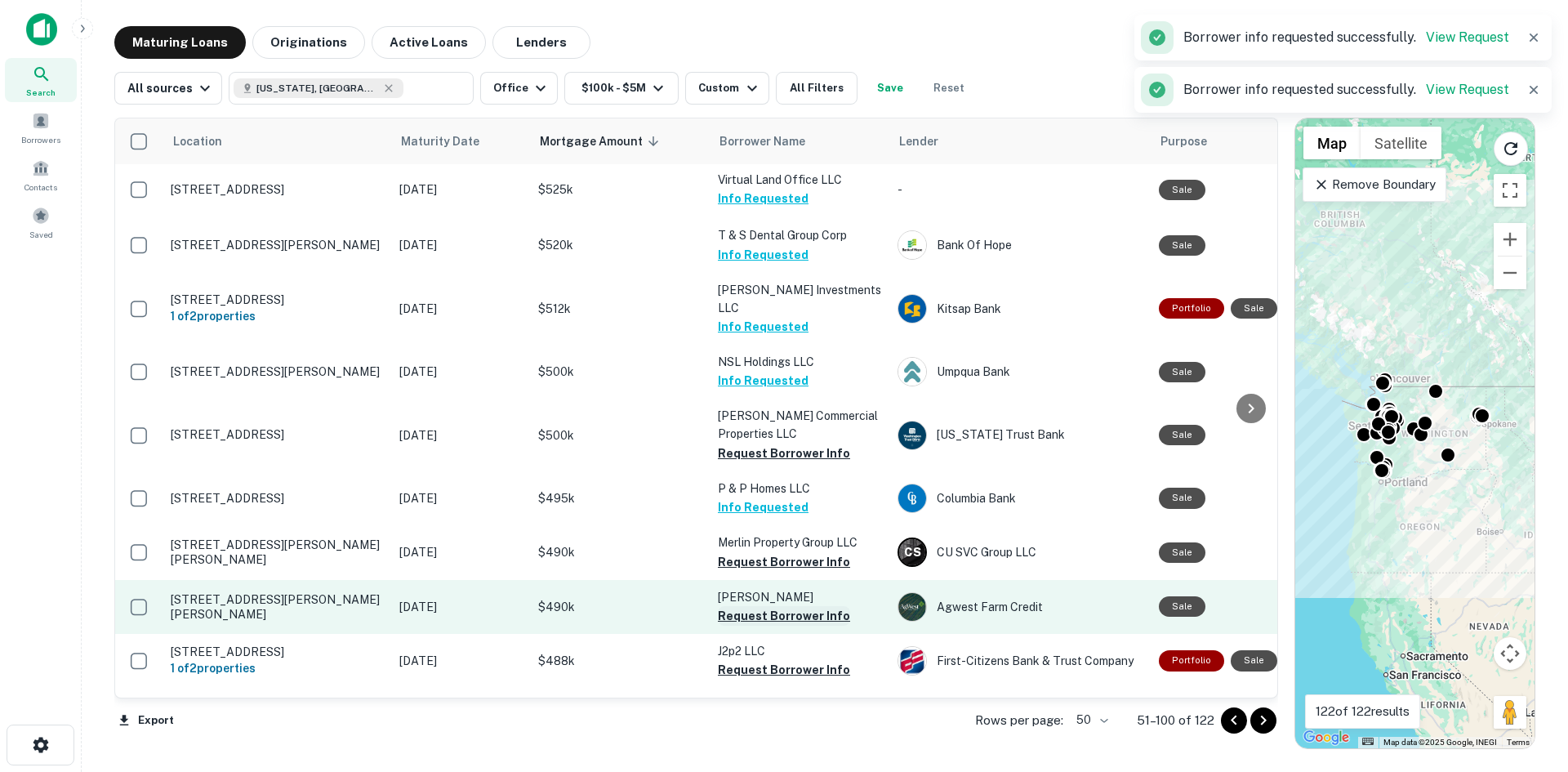
click at [784, 606] on button "Request Borrower Info" at bounding box center [784, 615] width 133 height 19
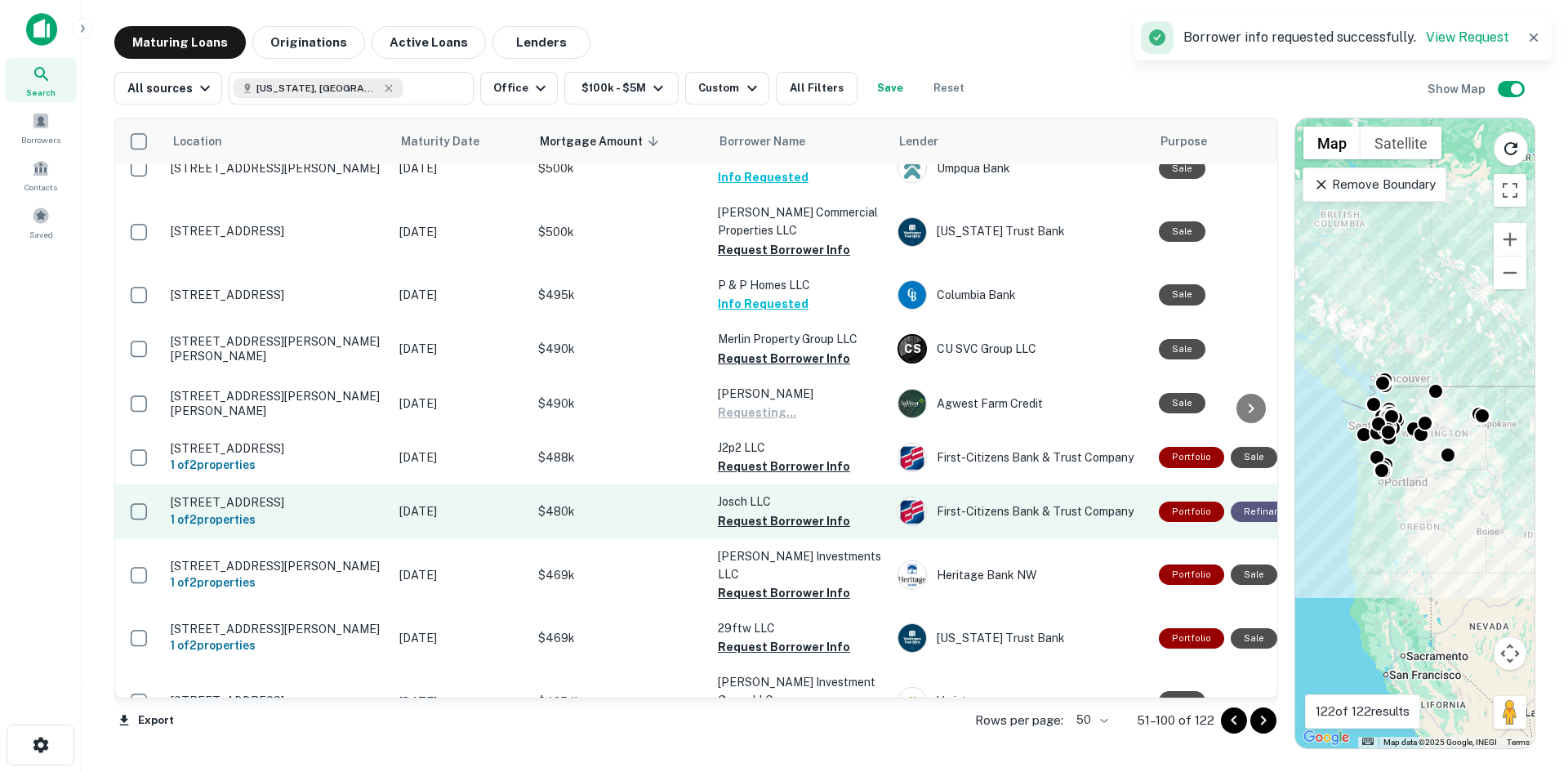
scroll to position [1552, 0]
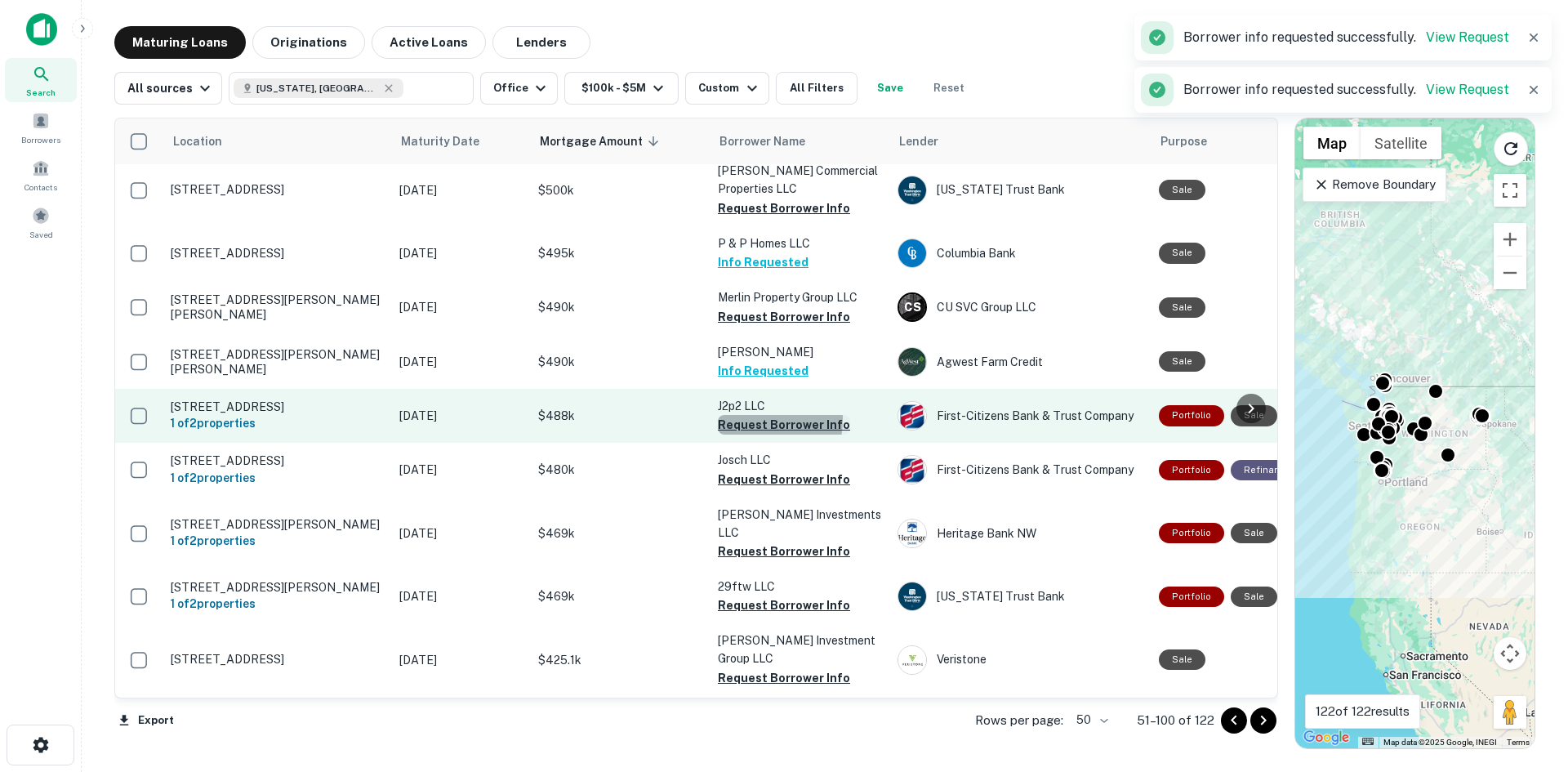
click at [748, 417] on button "Request Borrower Info" at bounding box center [784, 424] width 133 height 19
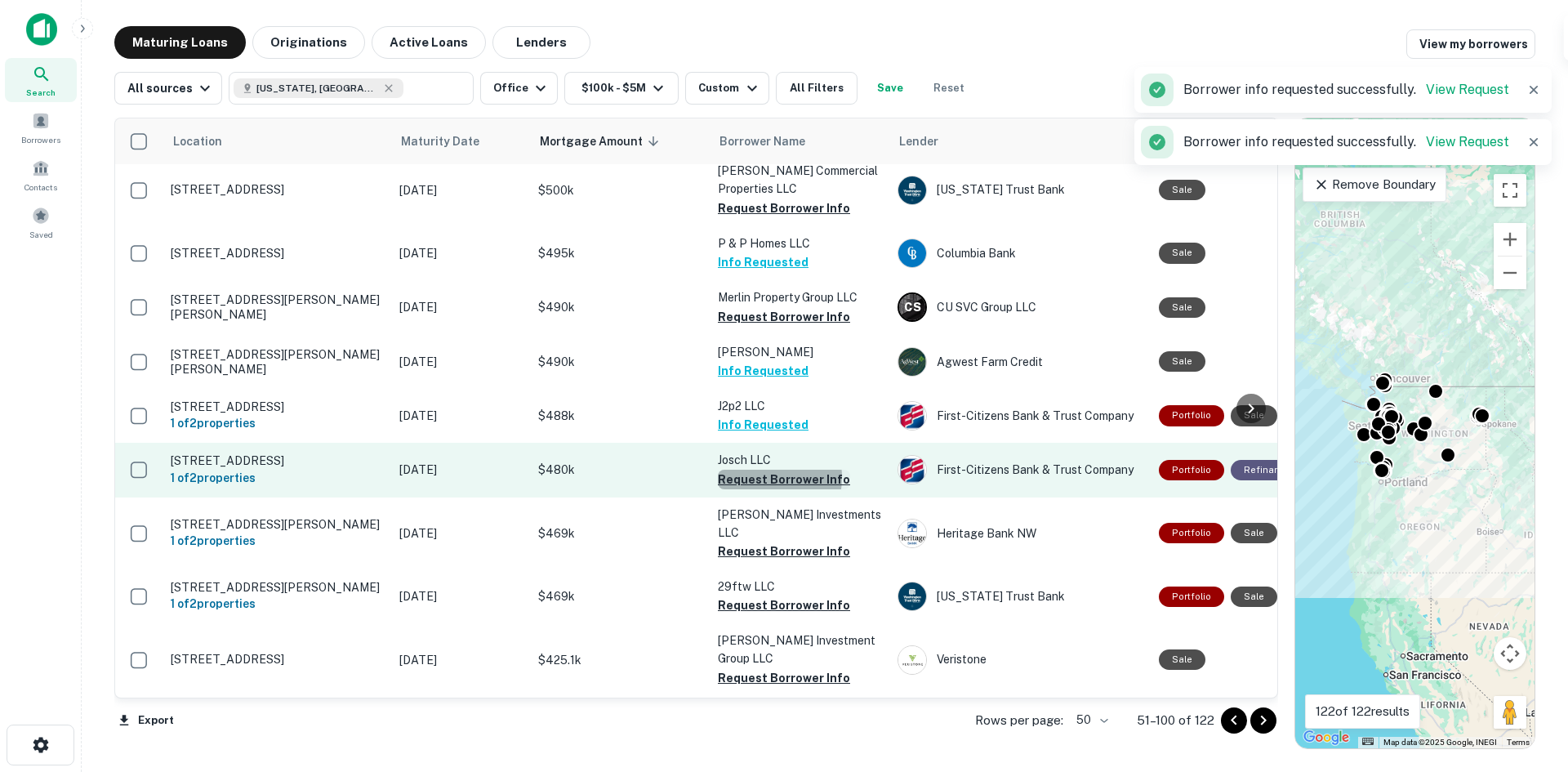
click at [761, 486] on button "Request Borrower Info" at bounding box center [784, 479] width 133 height 19
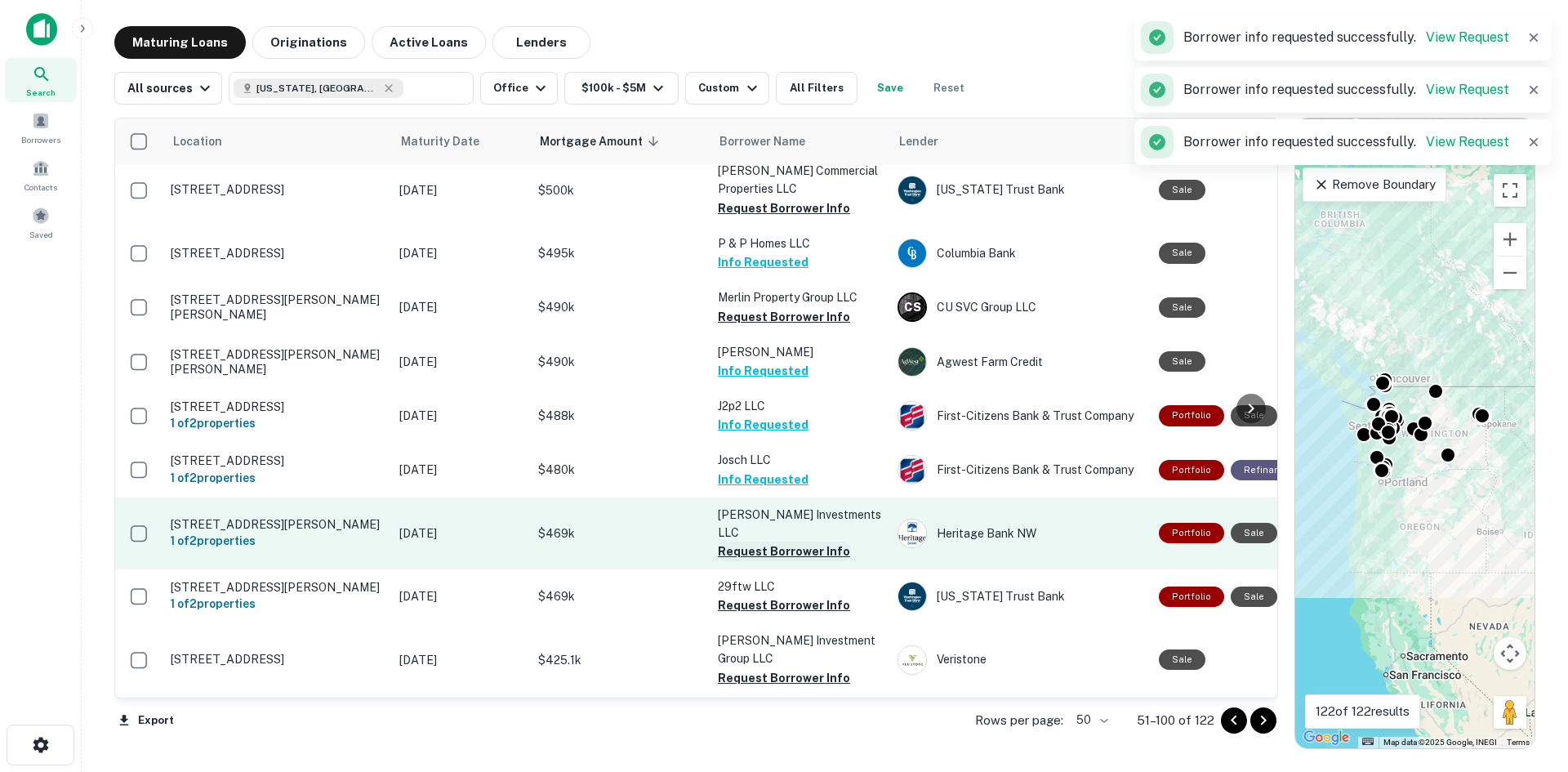
click at [763, 547] on button "Request Borrower Info" at bounding box center [784, 551] width 133 height 19
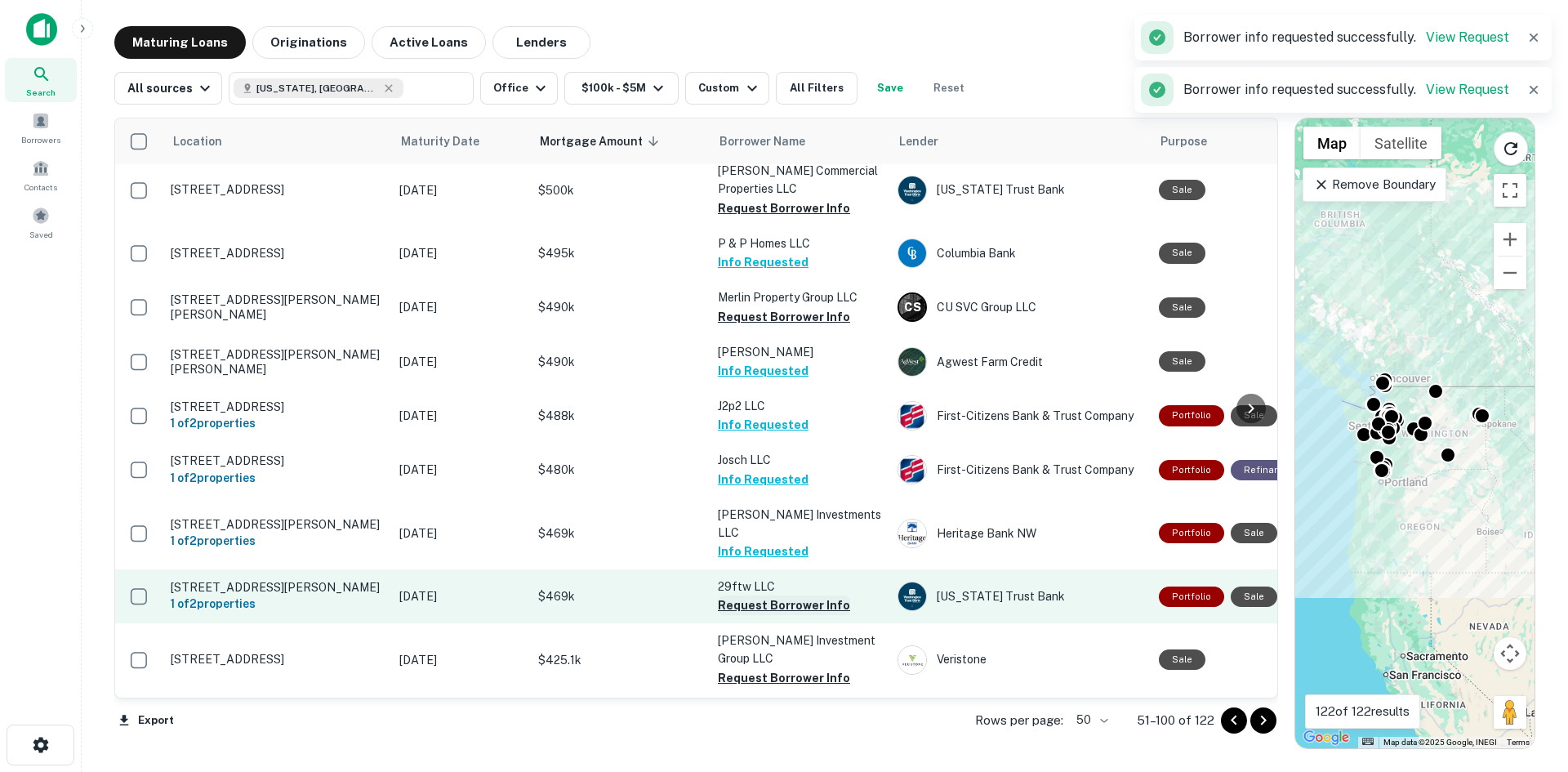
click at [770, 601] on button "Request Borrower Info" at bounding box center [784, 604] width 133 height 19
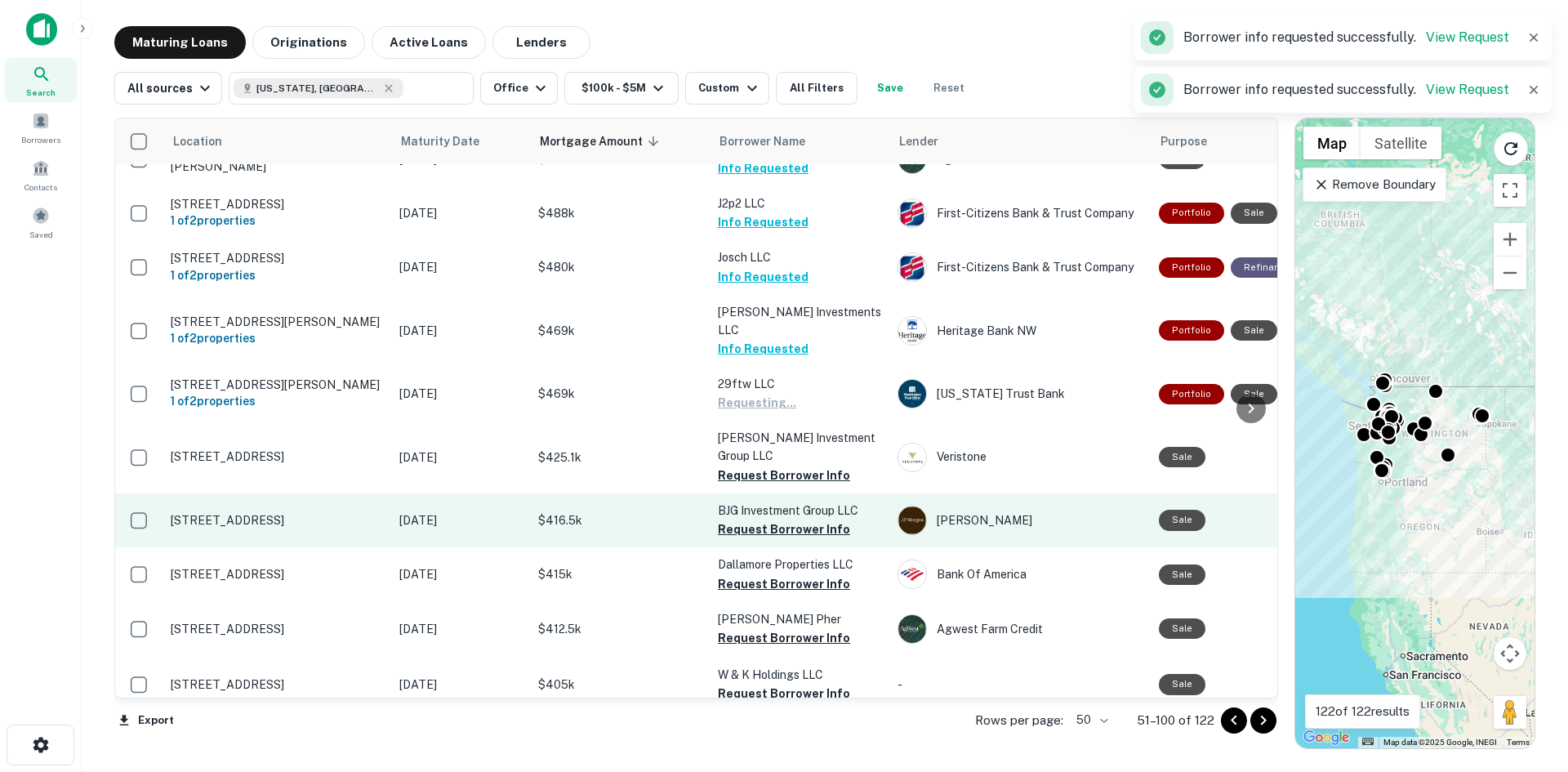
scroll to position [1797, 0]
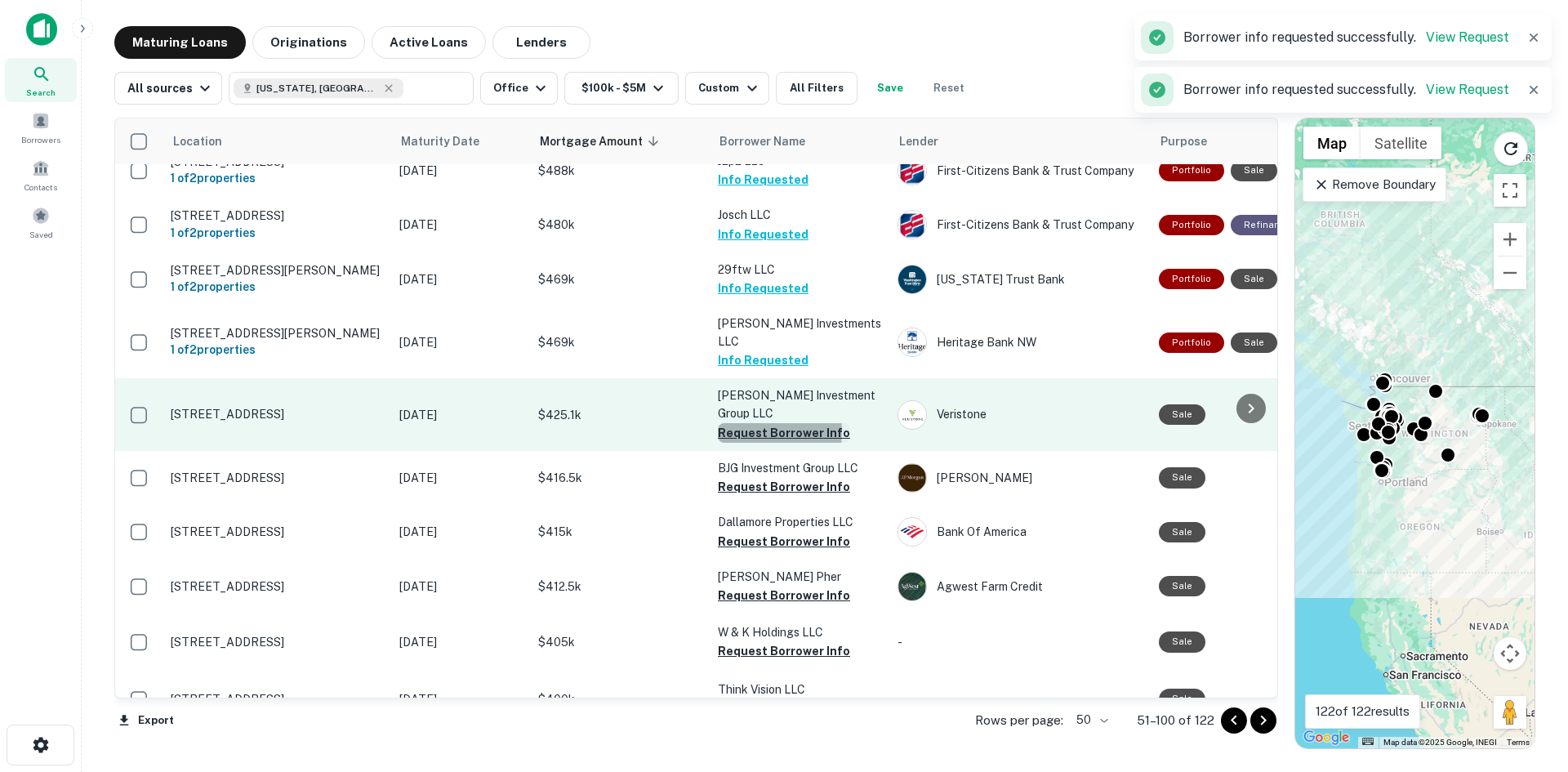
click at [747, 427] on button "Request Borrower Info" at bounding box center [784, 432] width 133 height 19
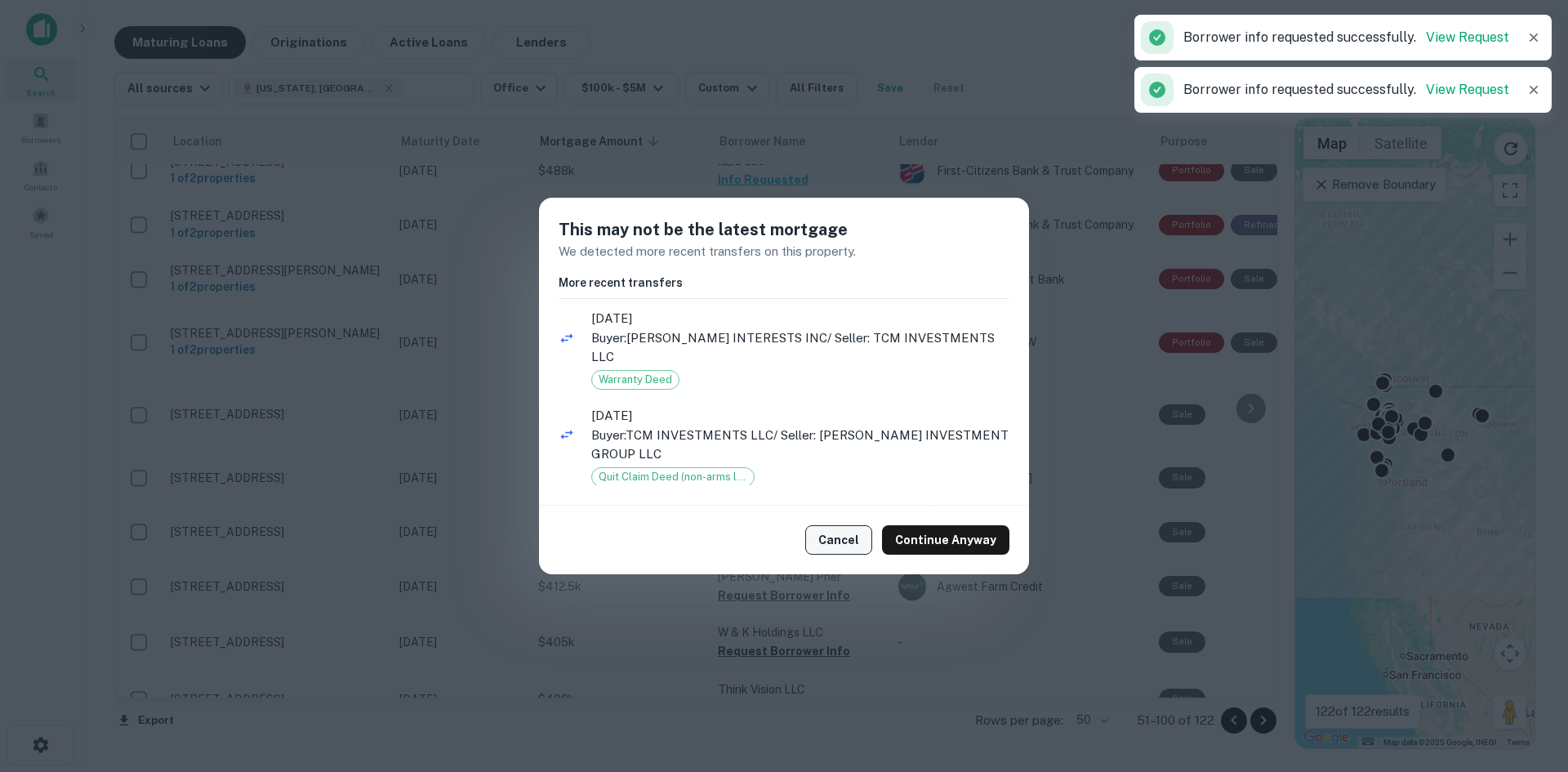
click at [840, 531] on button "Cancel" at bounding box center [838, 540] width 67 height 29
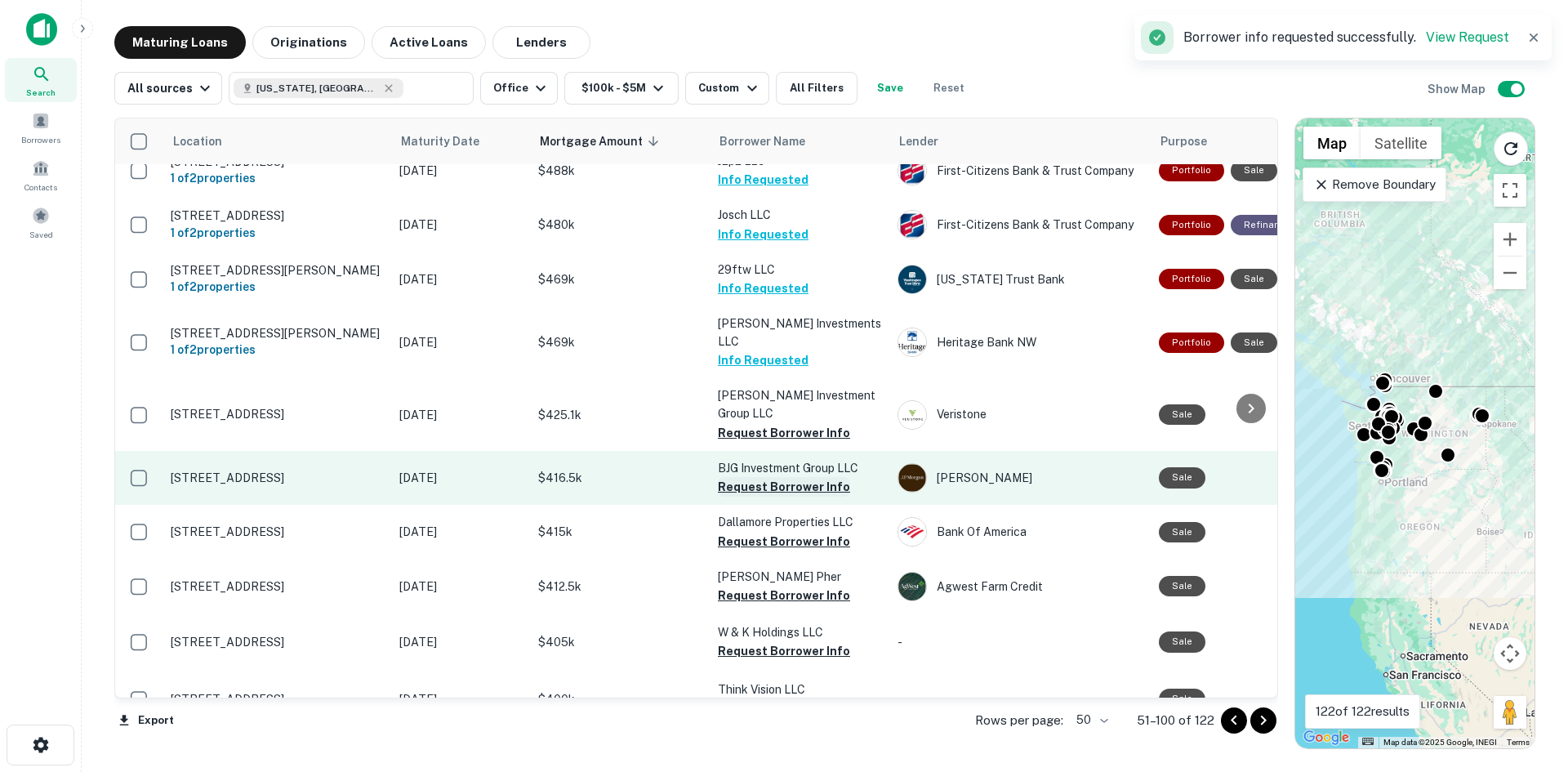
click at [790, 477] on button "Request Borrower Info" at bounding box center [784, 486] width 133 height 19
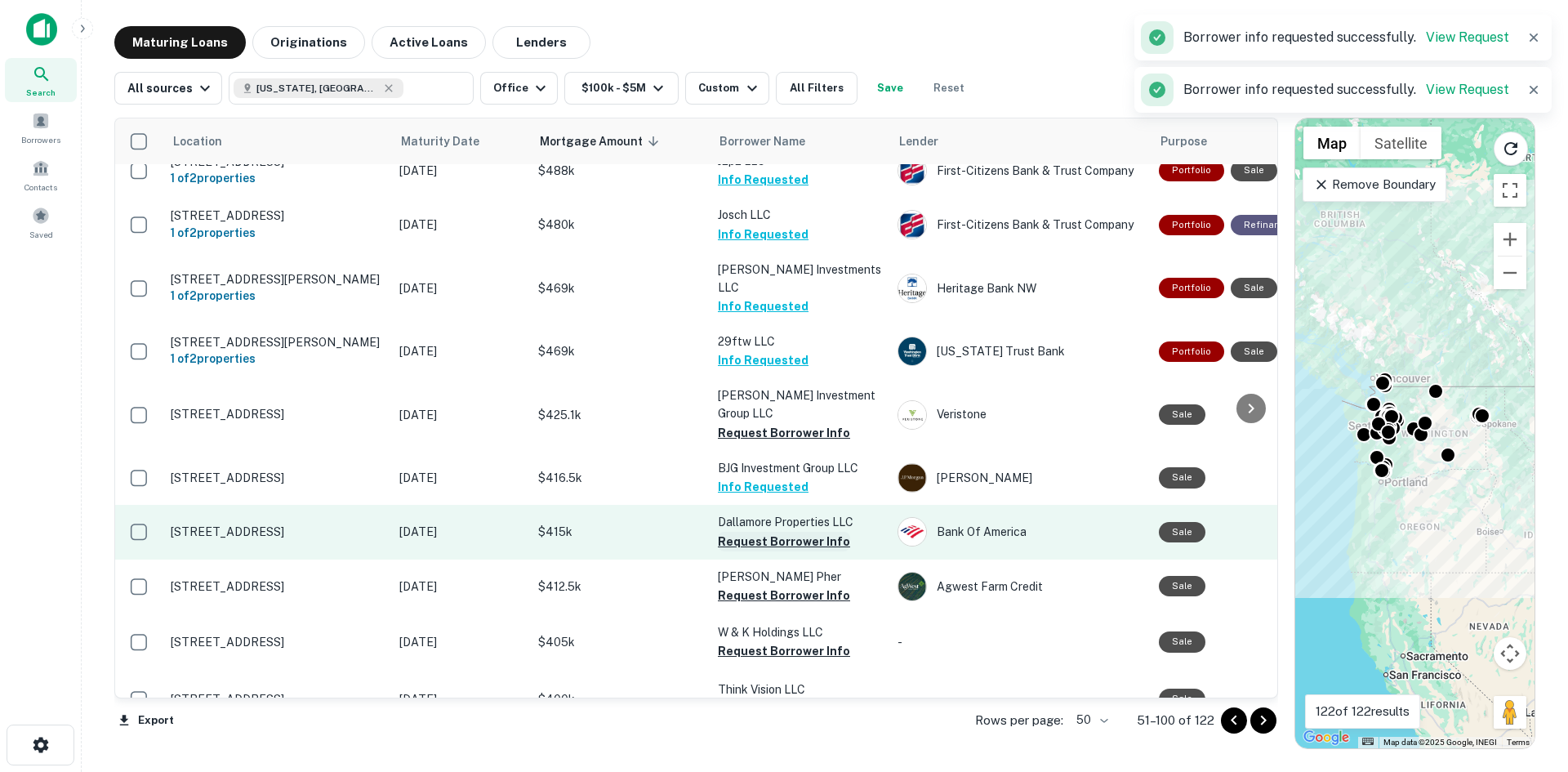
click at [775, 532] on button "Request Borrower Info" at bounding box center [784, 541] width 133 height 19
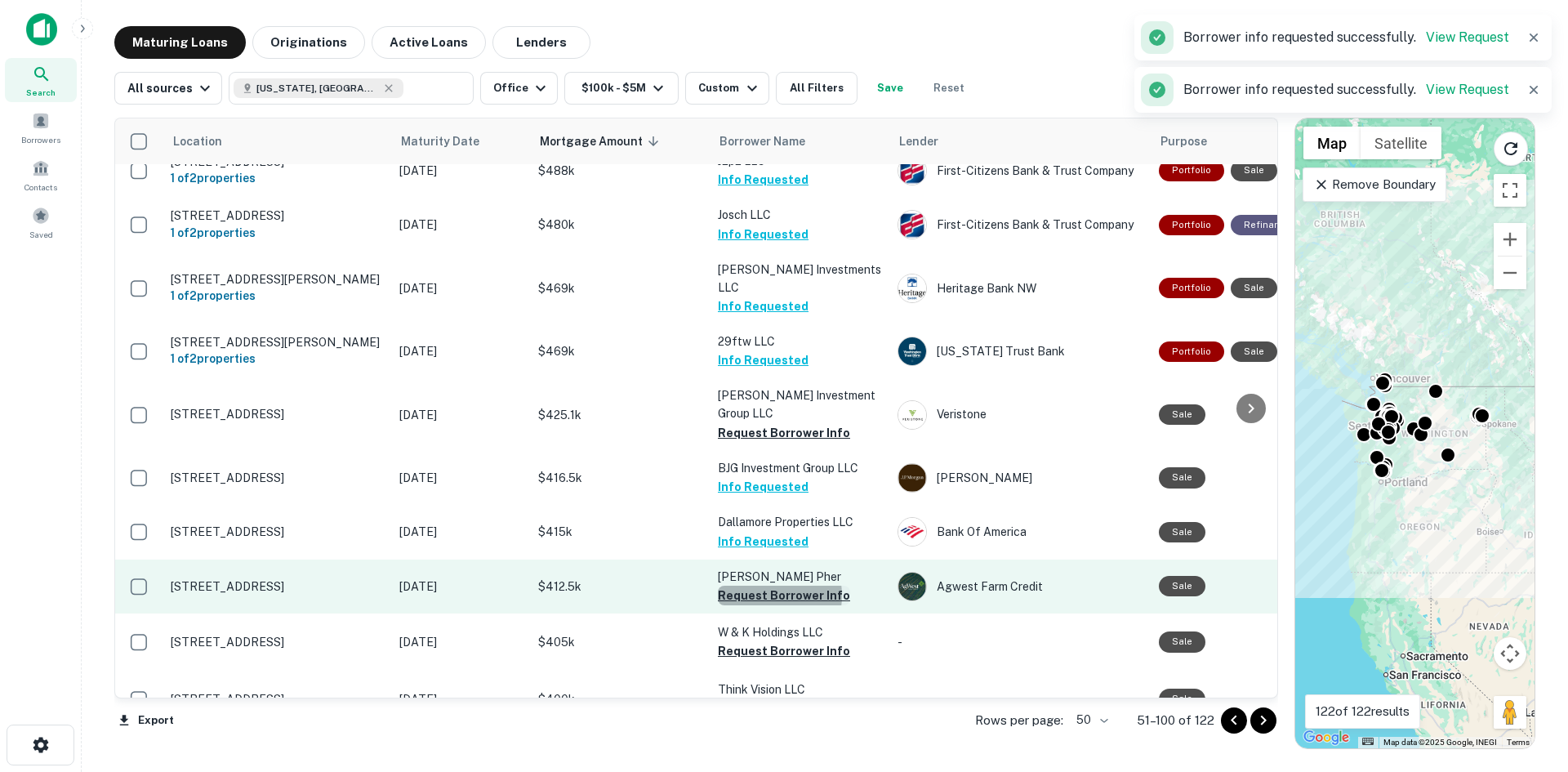
click at [762, 591] on button "Request Borrower Info" at bounding box center [784, 595] width 133 height 19
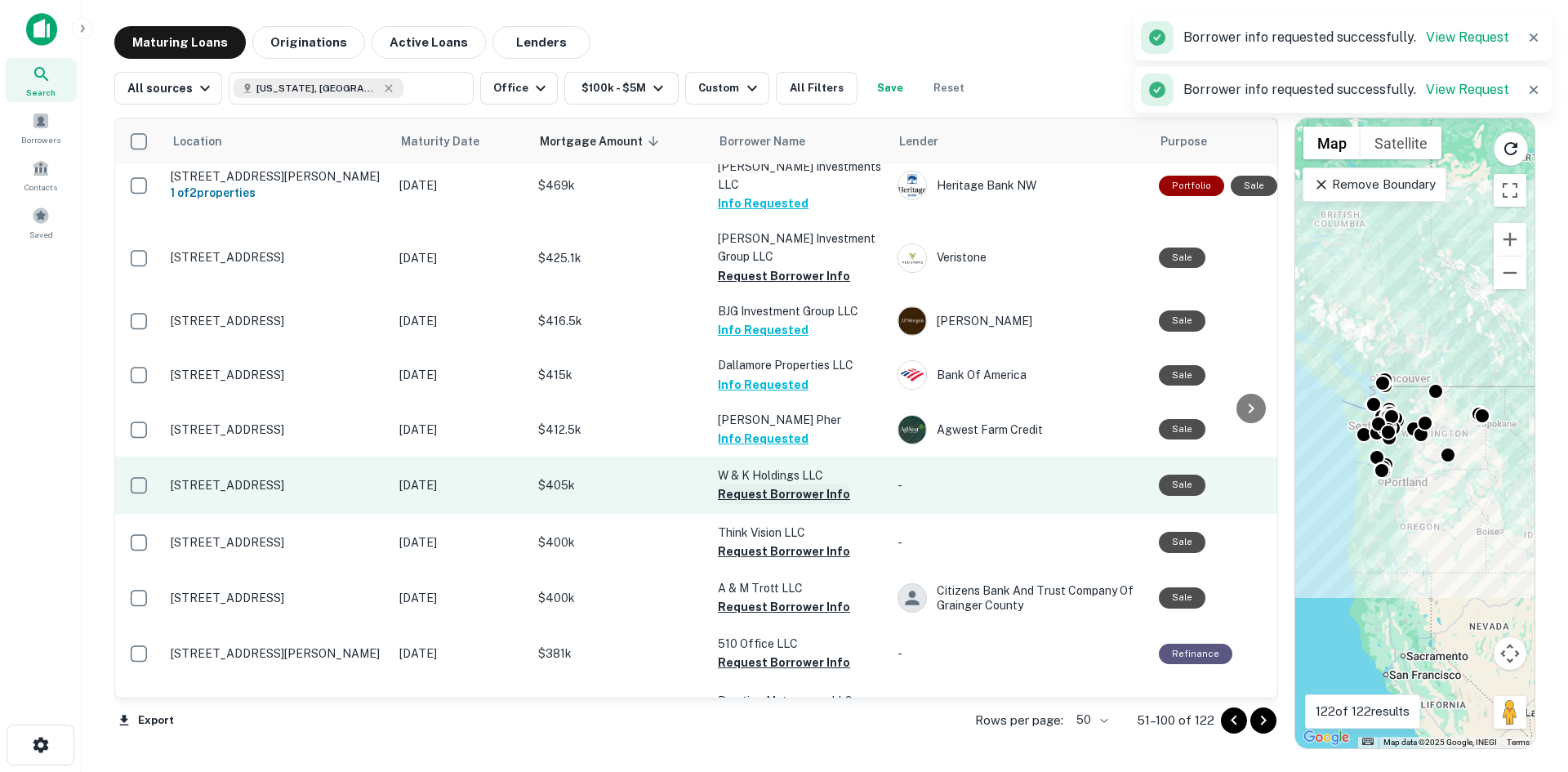
scroll to position [1960, 0]
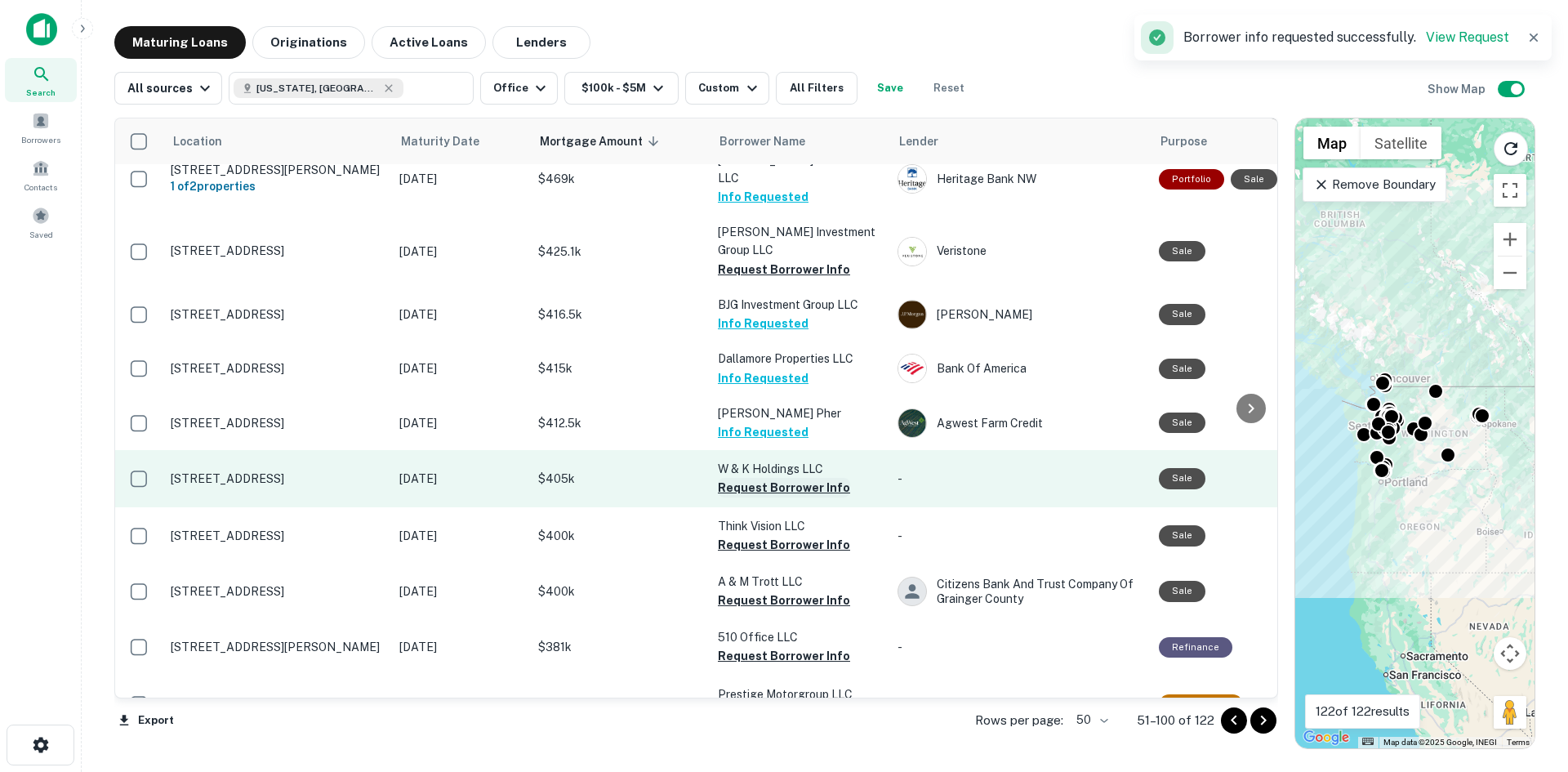
click at [751, 479] on button "Request Borrower Info" at bounding box center [784, 487] width 133 height 19
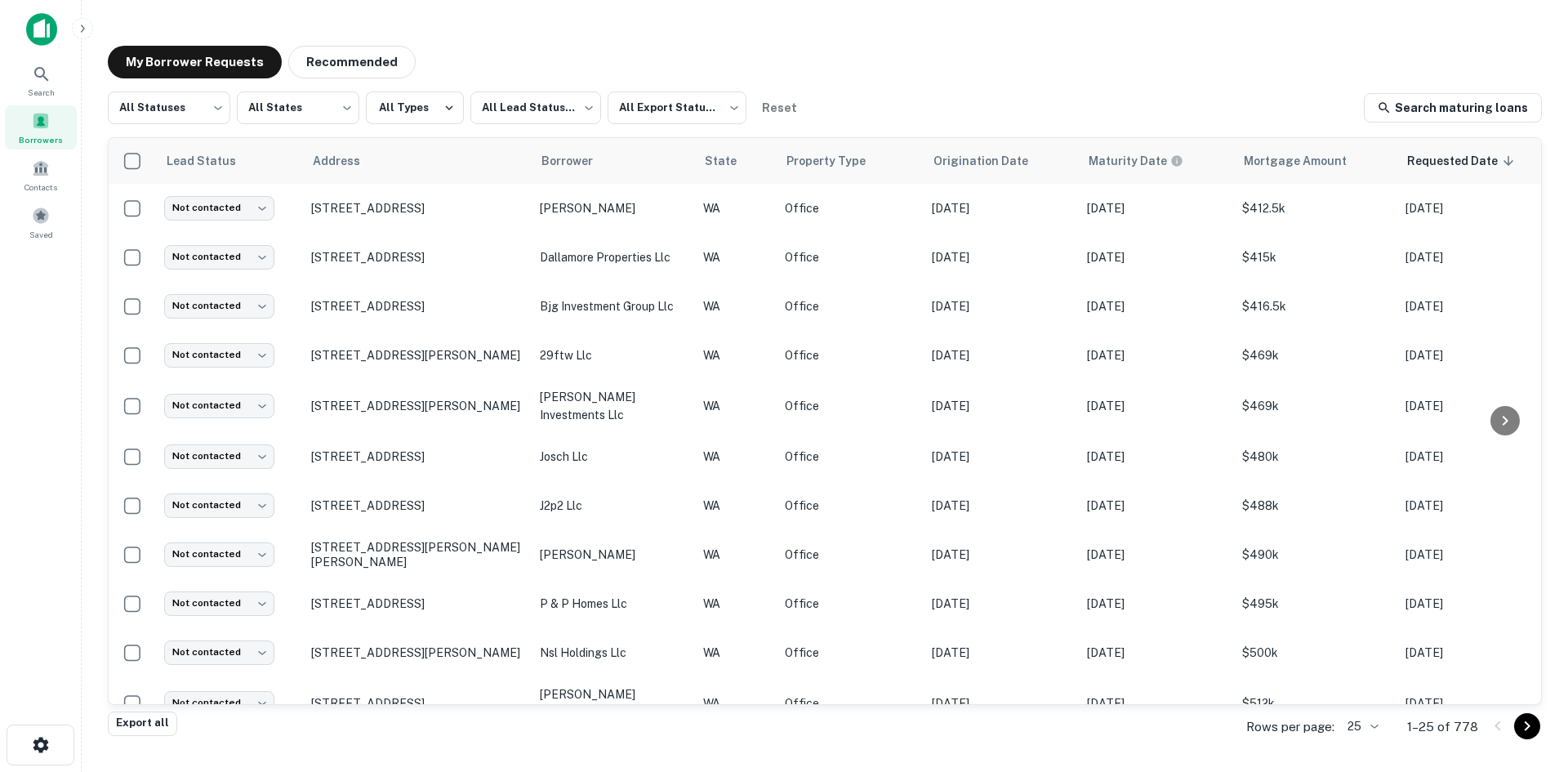
click at [1362, 722] on body "Search Borrowers Contacts Saved My Borrower Requests Recommended All Statuses *…" at bounding box center [784, 386] width 1568 height 772
click at [1354, 649] on li "100" at bounding box center [1365, 649] width 55 height 29
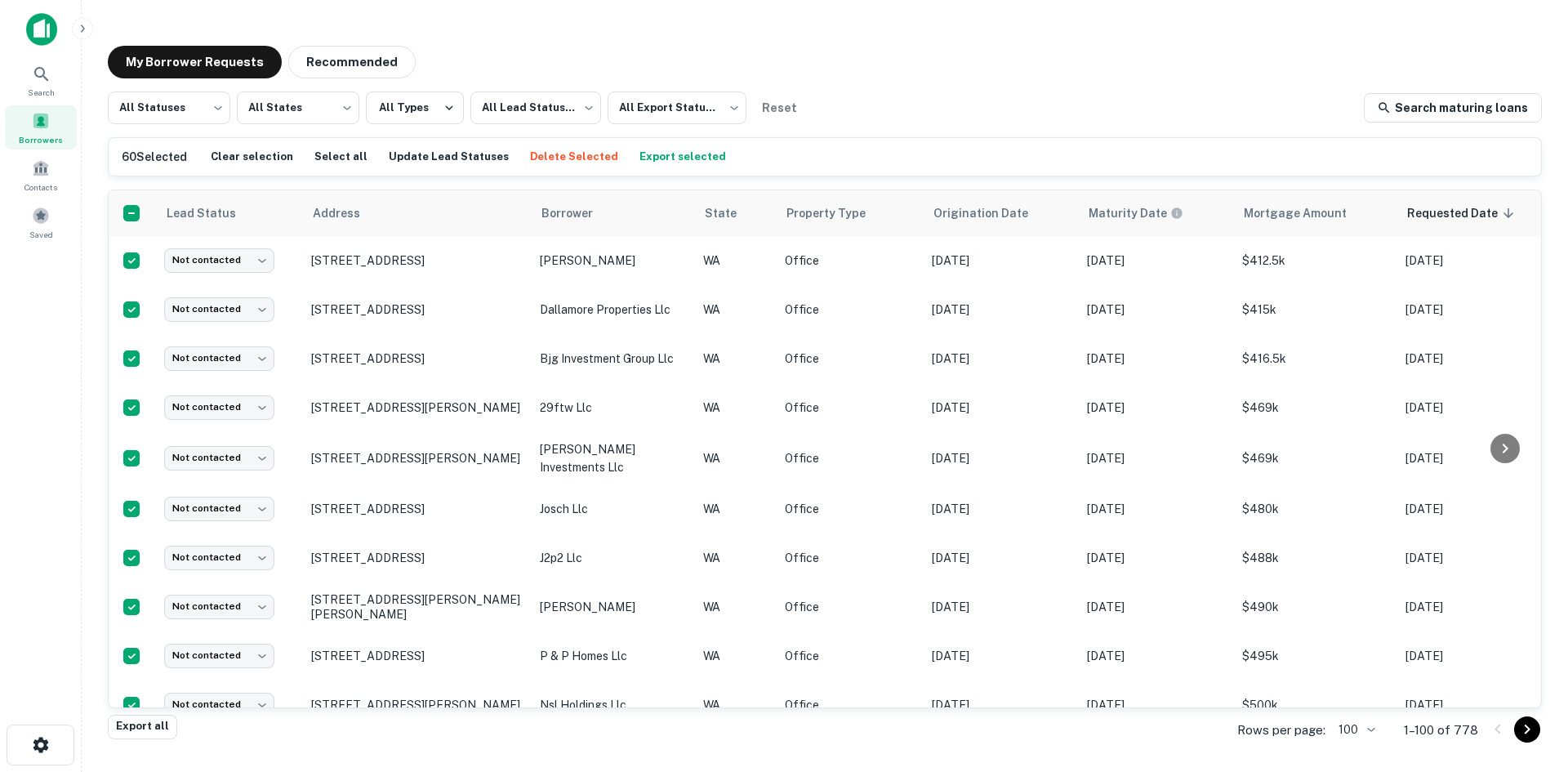
click at [655, 155] on button "Export selected" at bounding box center [682, 157] width 95 height 25
